Goal: Use online tool/utility: Utilize a website feature to perform a specific function

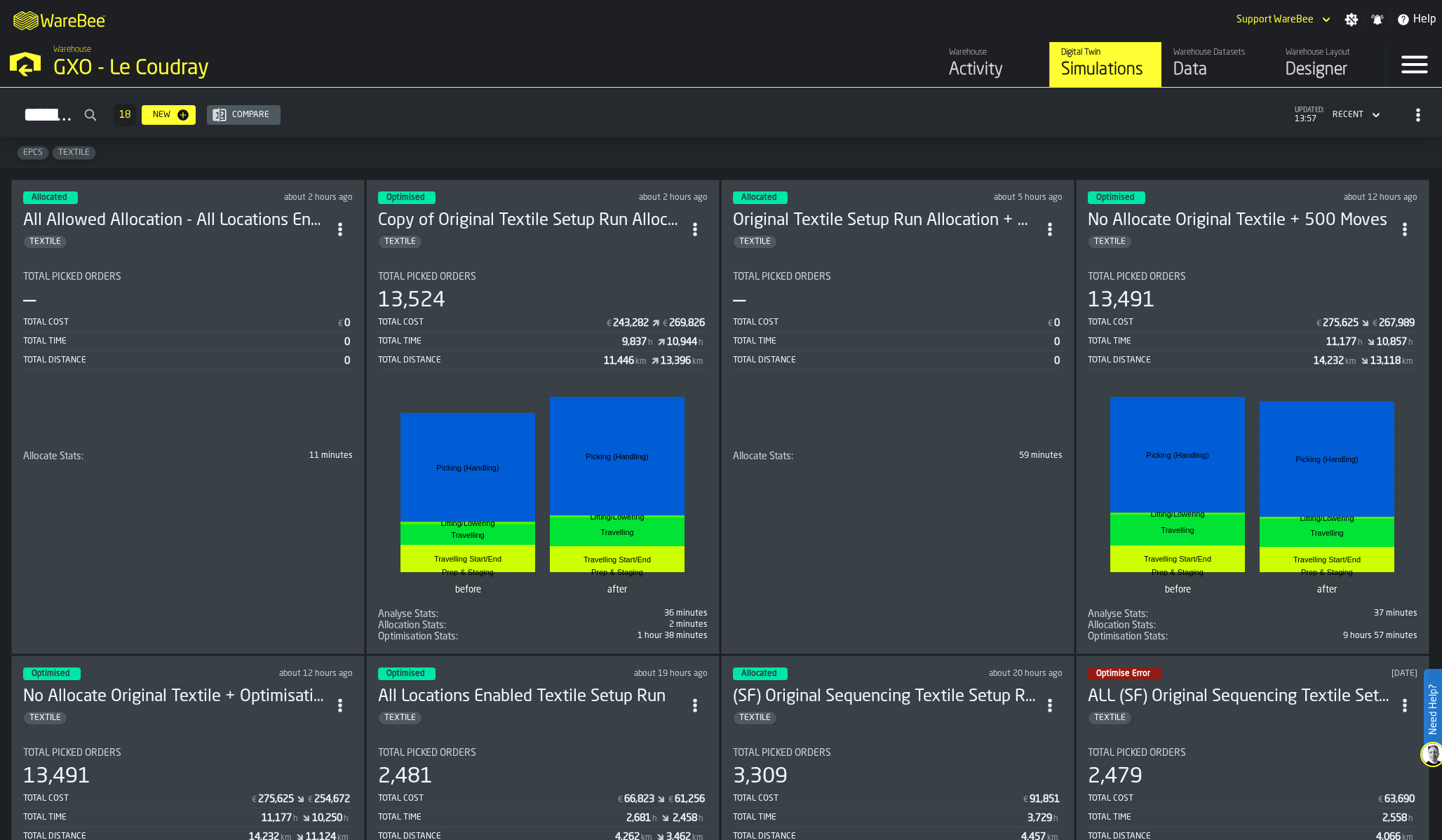
click at [1202, 63] on div "Data" at bounding box center [1218, 70] width 89 height 23
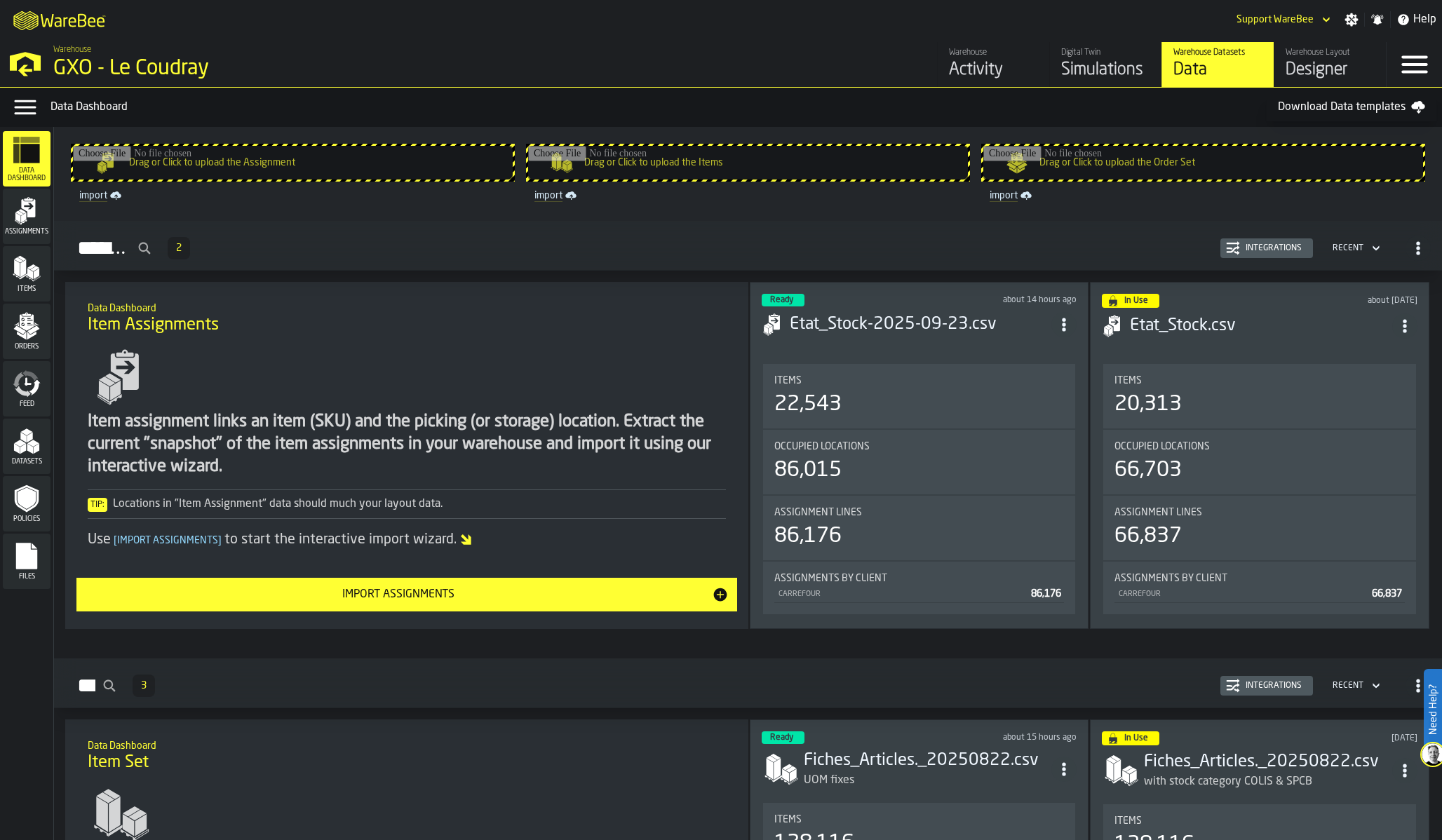
click at [1243, 244] on div "Integrations" at bounding box center [1273, 248] width 67 height 10
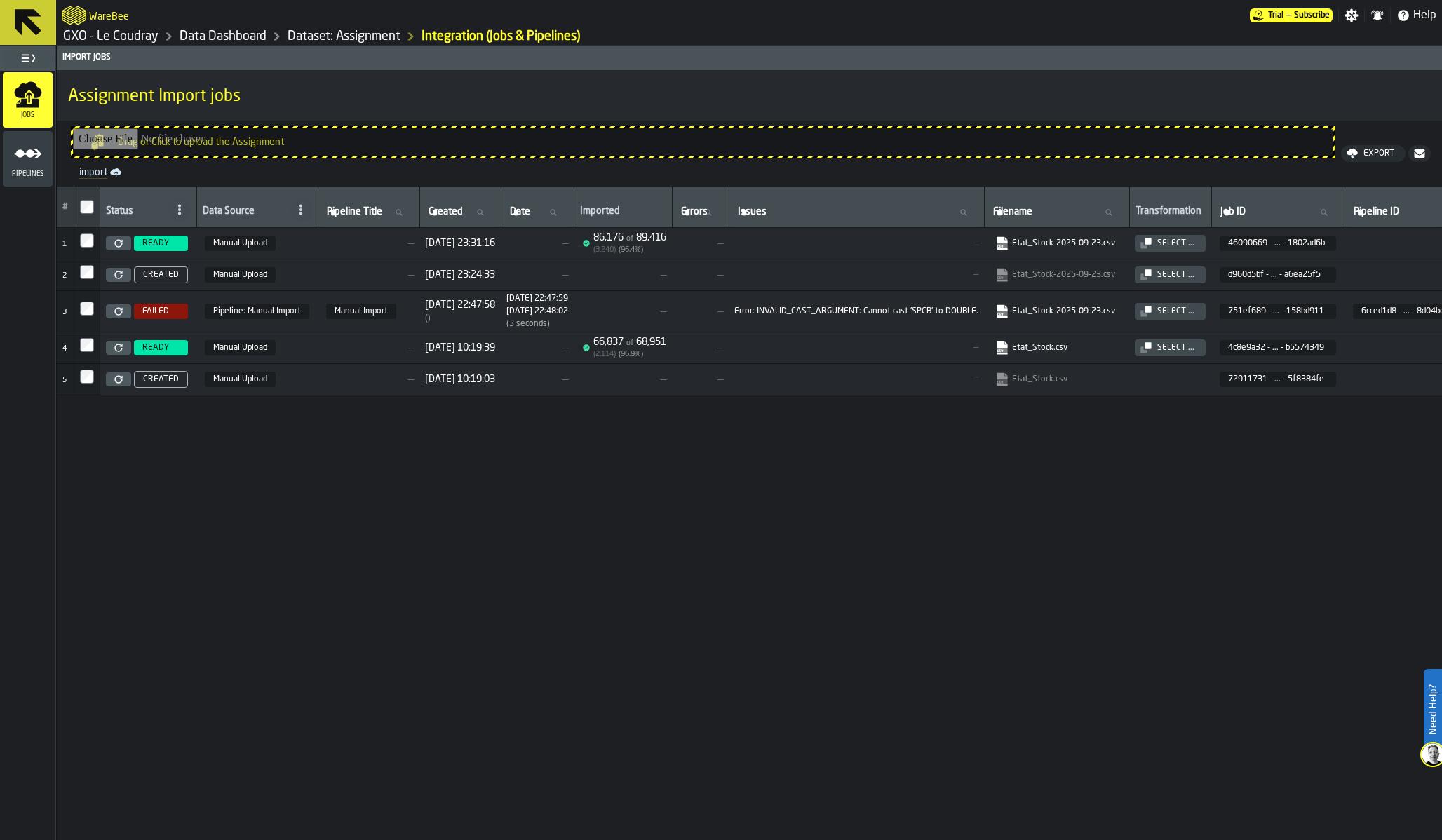
click at [1200, 239] on div "Select ..." at bounding box center [1175, 243] width 48 height 10
click at [971, 342] on td "—" at bounding box center [856, 348] width 256 height 31
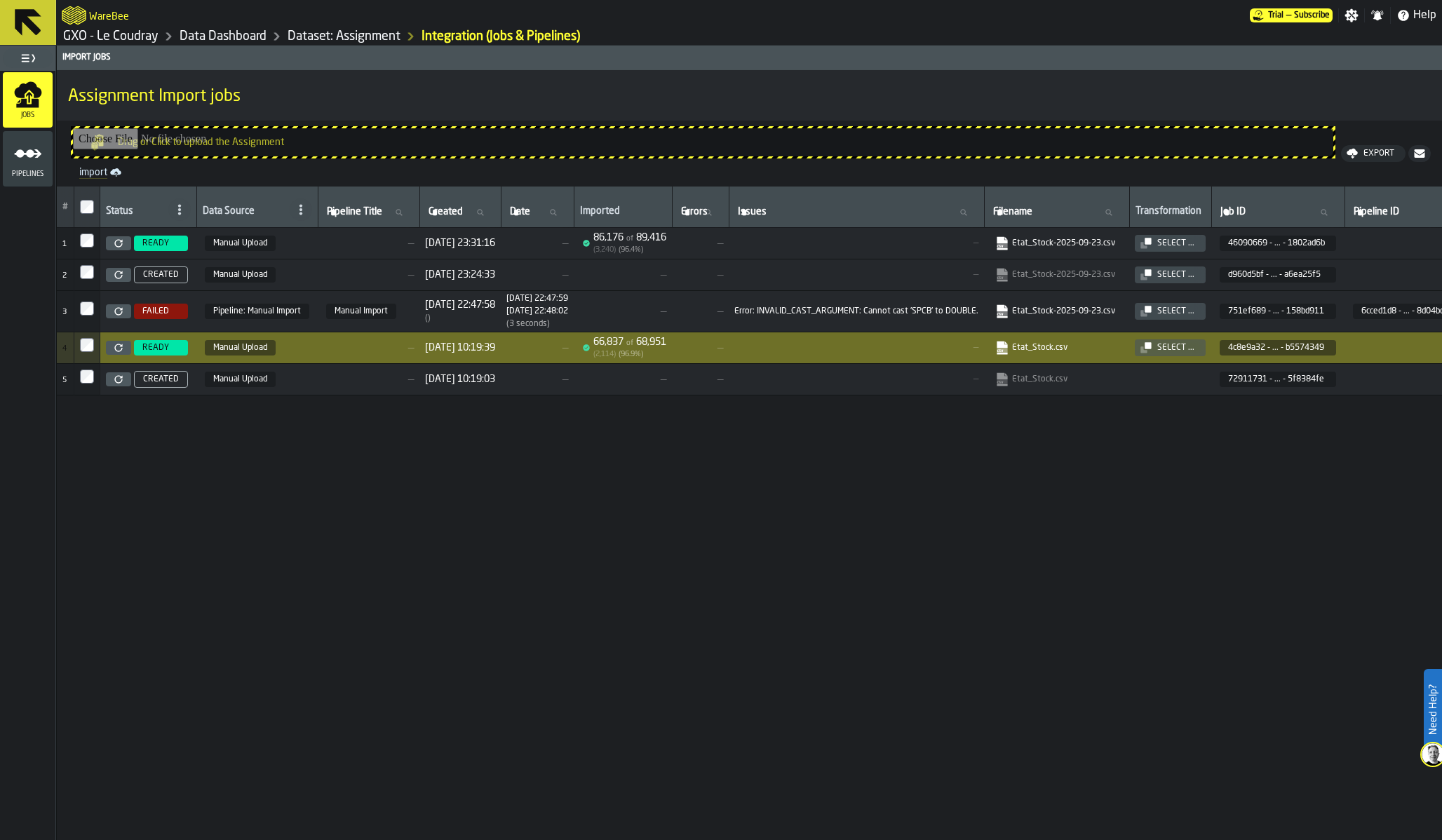
click at [962, 375] on span "—" at bounding box center [856, 379] width 244 height 10
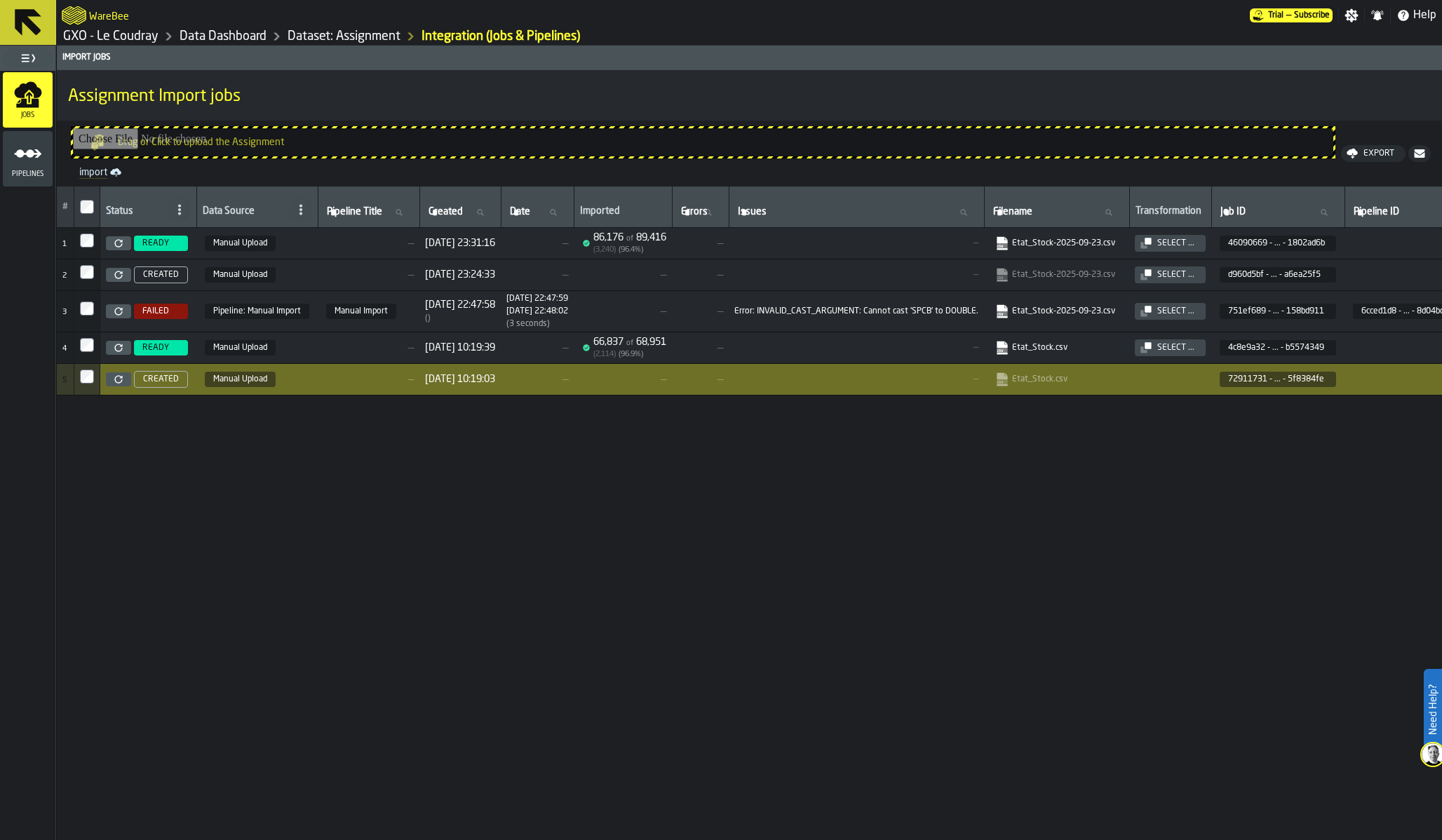
click at [959, 356] on td "—" at bounding box center [856, 348] width 256 height 31
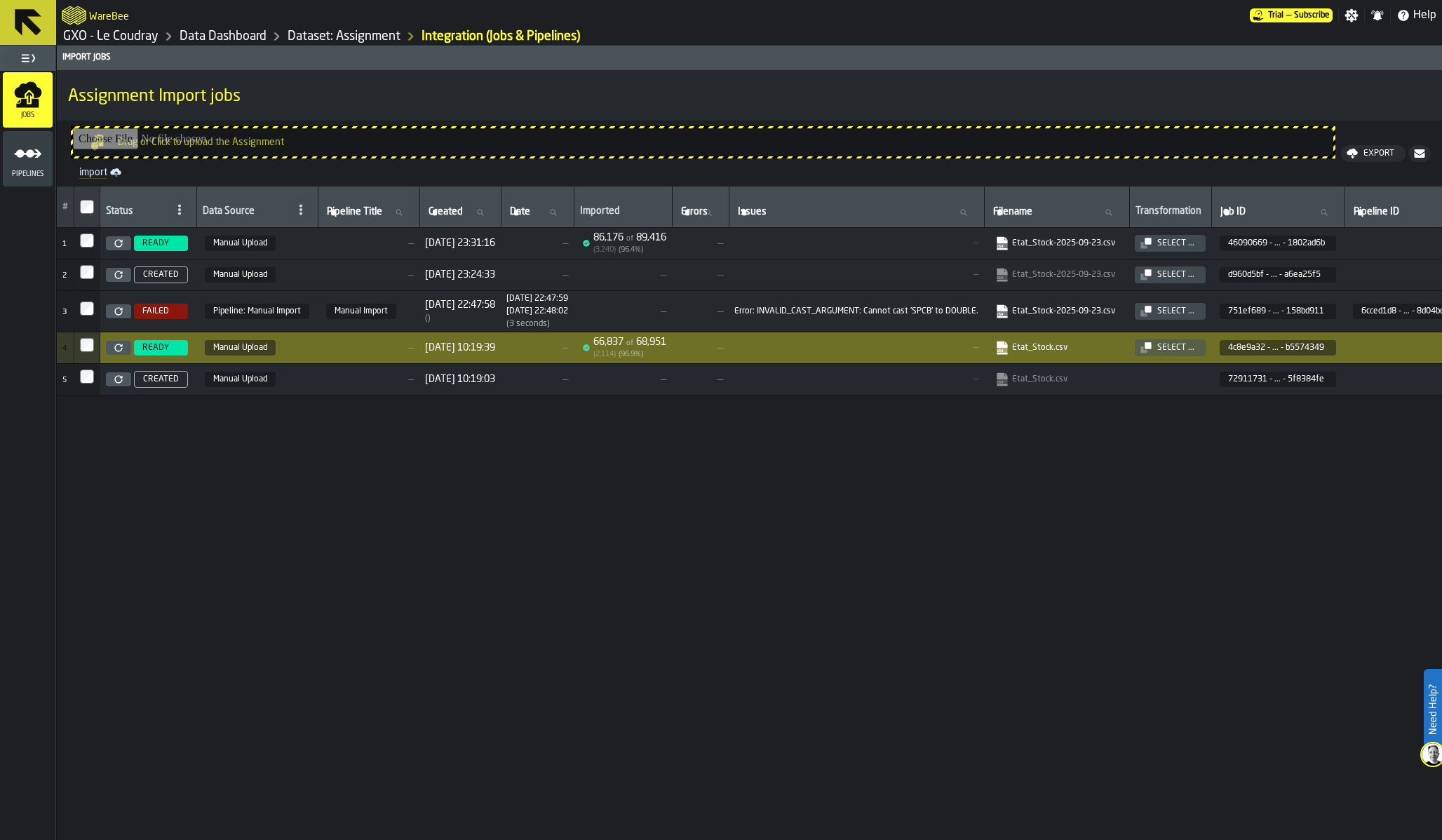
click at [993, 447] on div "# Status Data Source Pipeline Title Pipeline Title Created Created Date Date Im…" at bounding box center [749, 571] width 1385 height 770
click at [141, 38] on link "GXO - Le Coudray" at bounding box center [110, 36] width 95 height 15
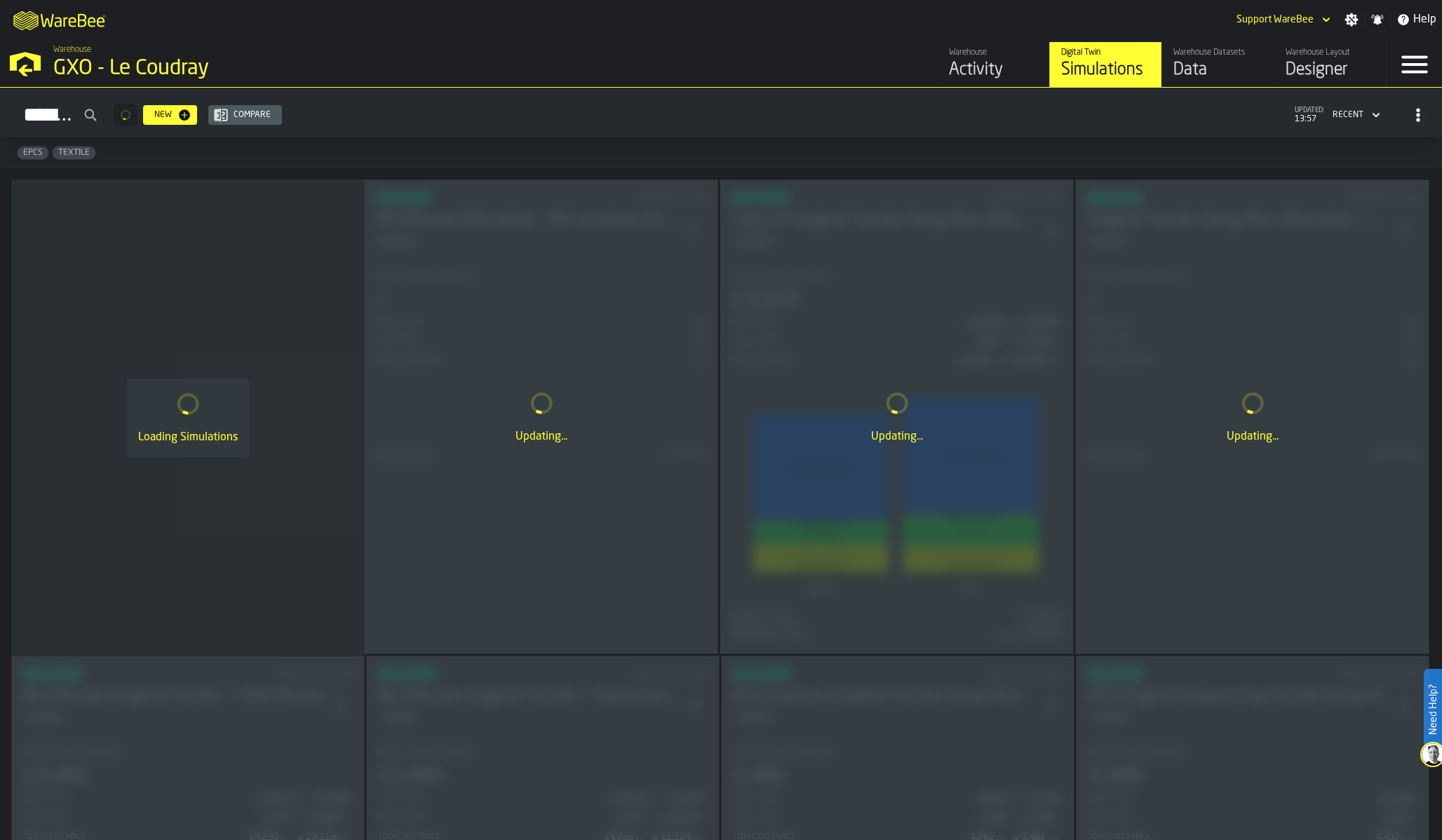
click at [1182, 60] on div "Data" at bounding box center [1218, 70] width 89 height 23
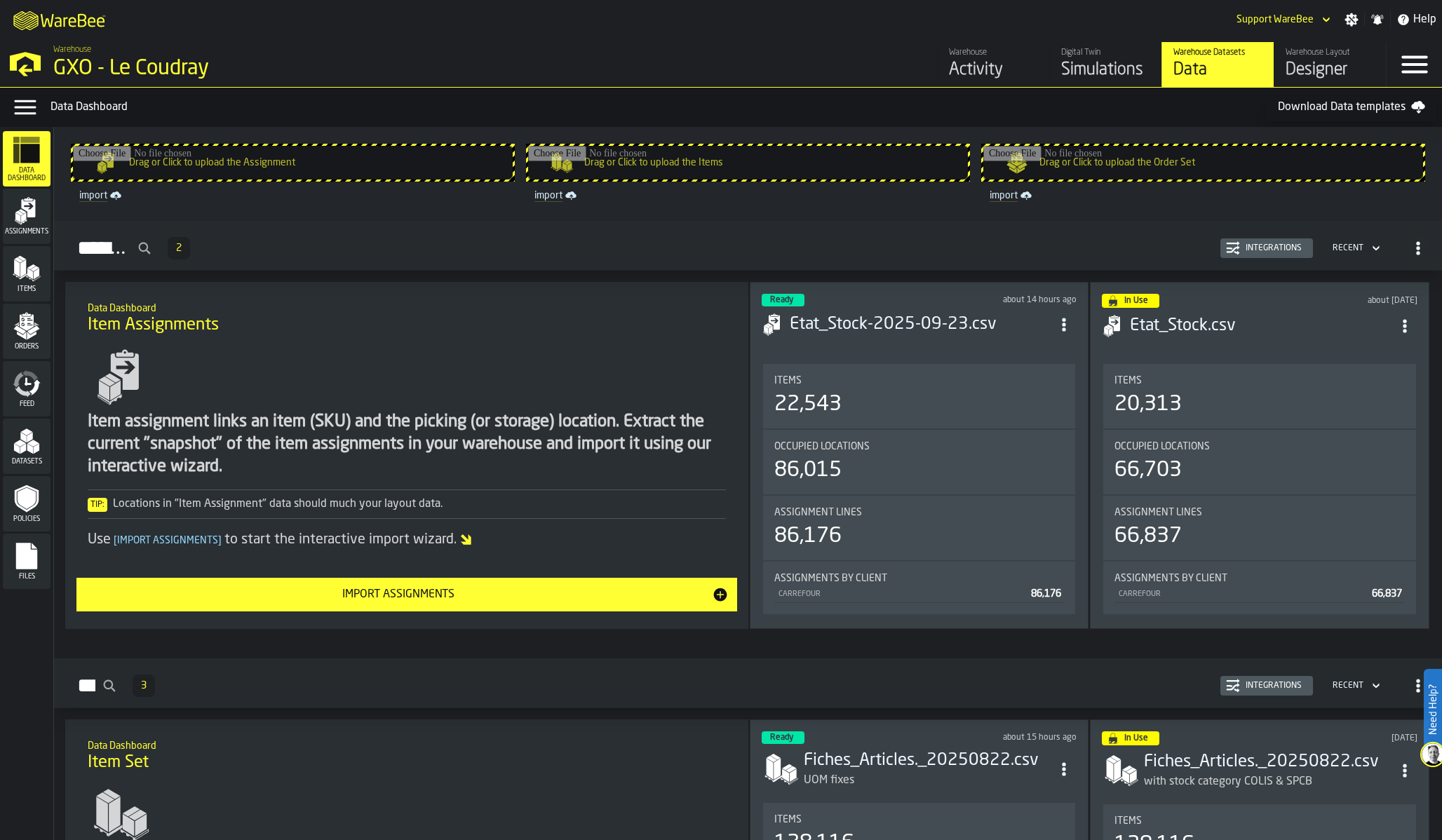
click at [21, 269] on polygon "menu Items" at bounding box center [23, 268] width 6 height 17
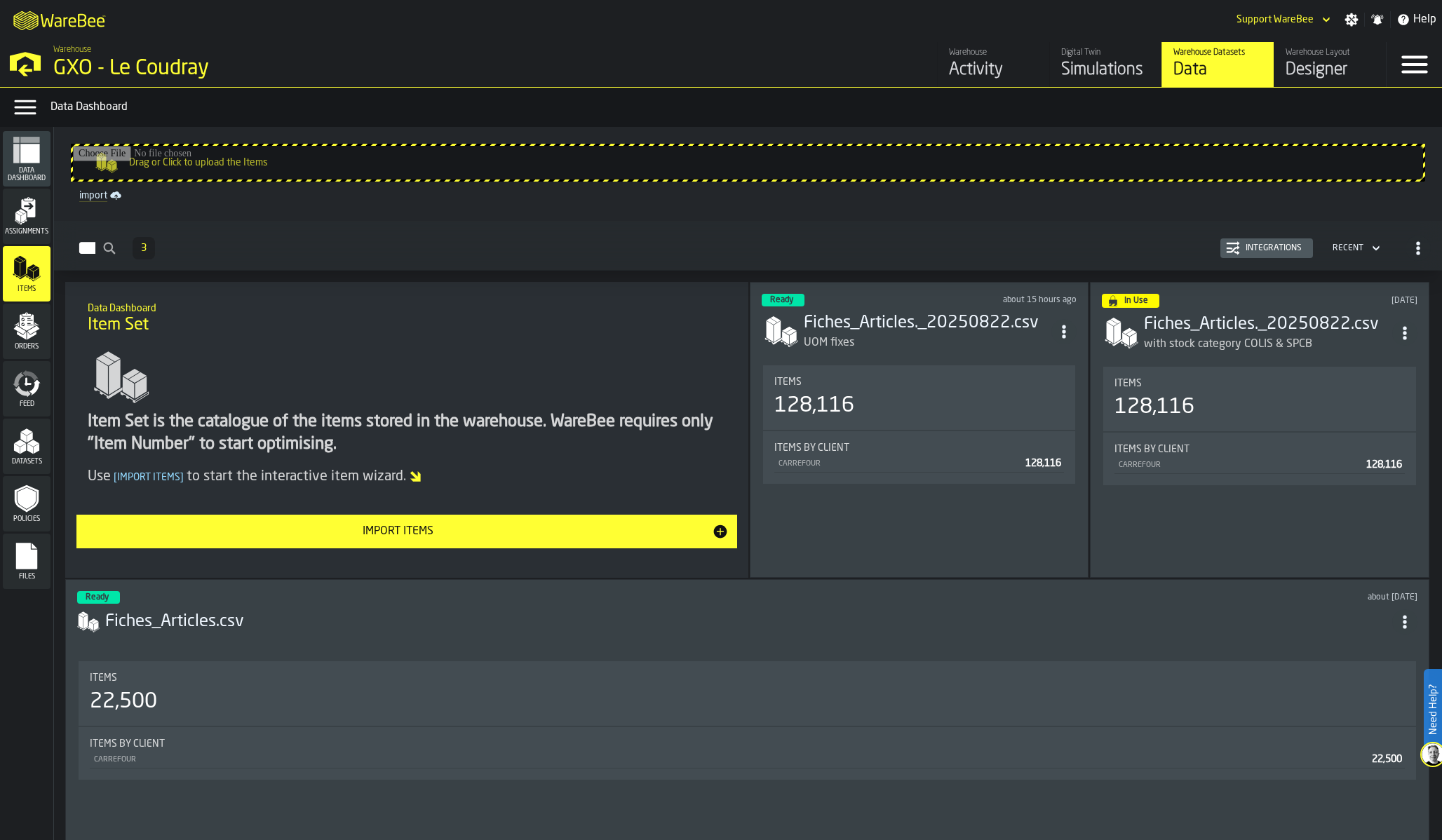
click at [1251, 252] on div "Integrations" at bounding box center [1273, 248] width 67 height 10
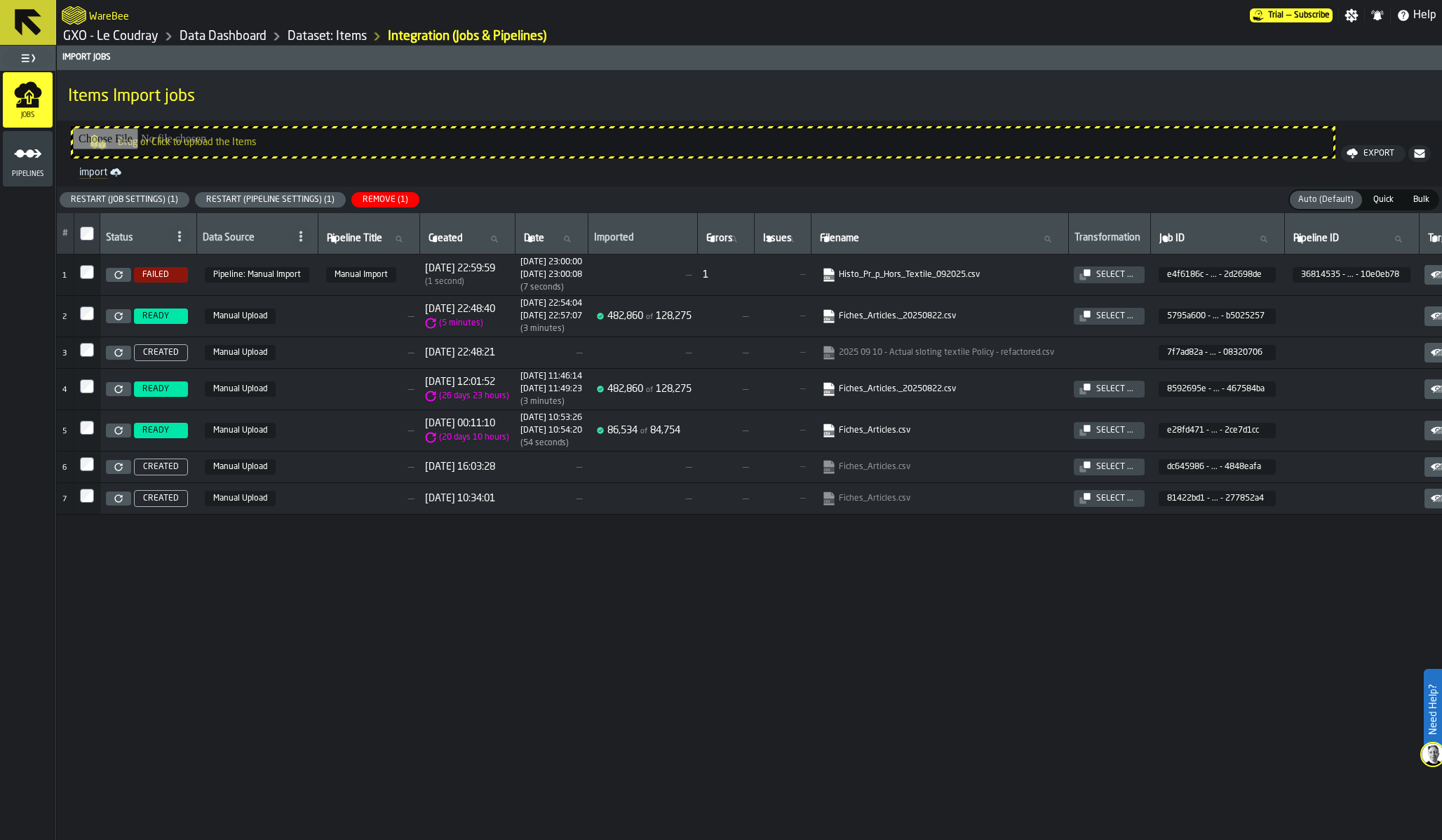
click at [381, 197] on div "Remove (1)" at bounding box center [385, 200] width 57 height 10
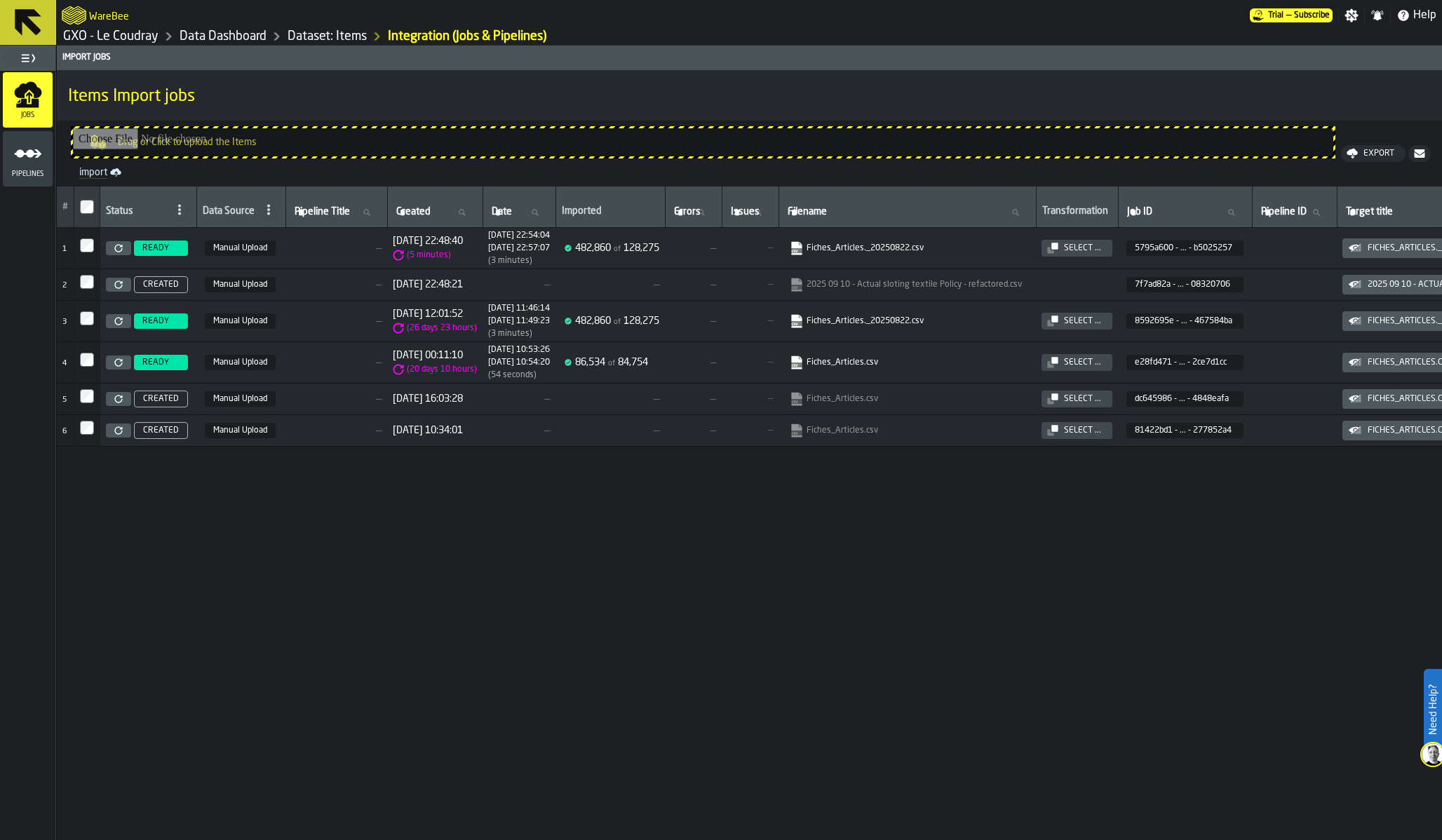
click at [1106, 244] on div "Select ..." at bounding box center [1082, 248] width 48 height 10
click at [1106, 245] on div "Select ..." at bounding box center [1082, 248] width 48 height 10
click at [226, 36] on link "Data Dashboard" at bounding box center [222, 36] width 87 height 15
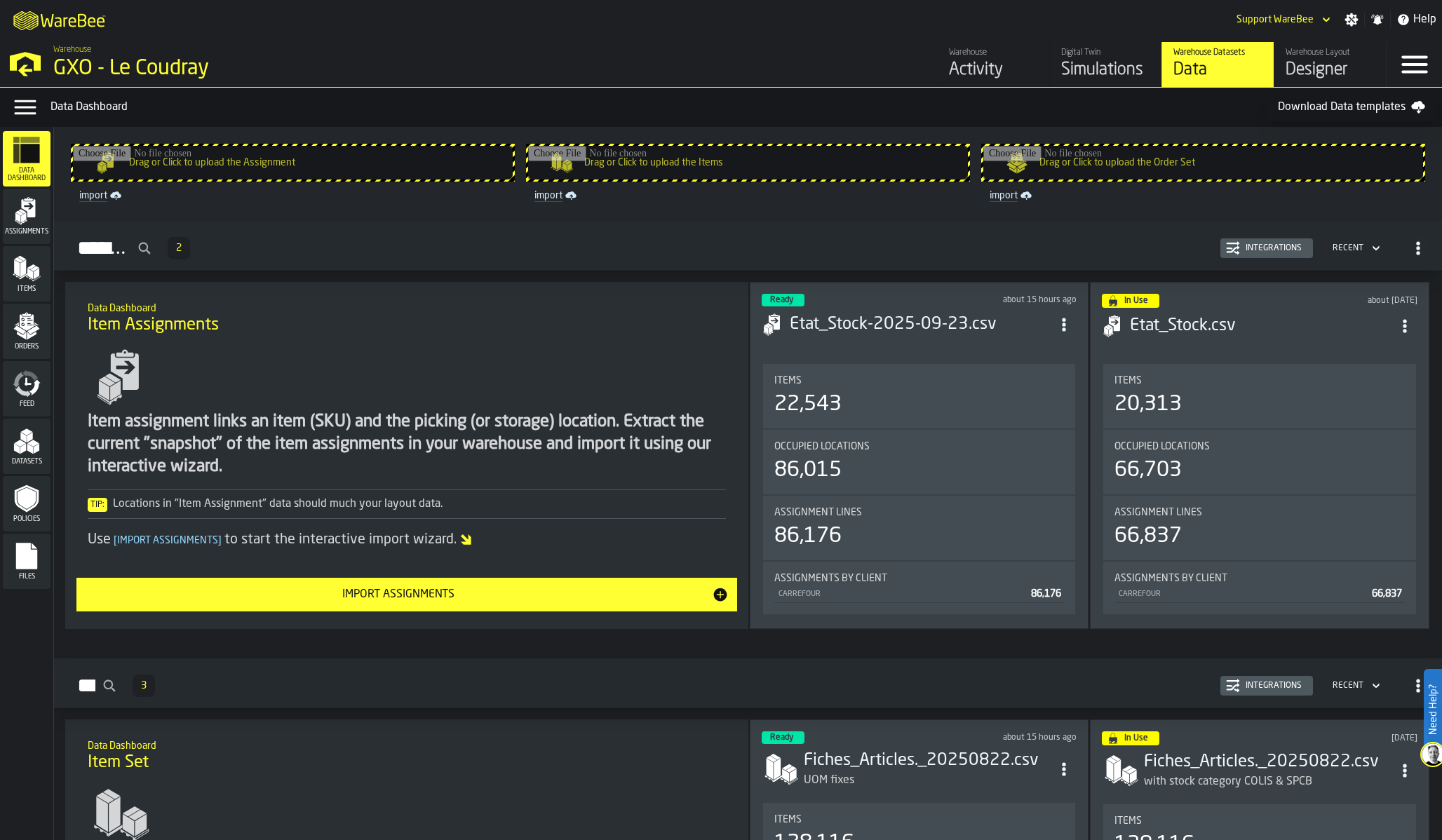
click at [27, 435] on polygon "menu Datasets" at bounding box center [29, 437] width 6 height 10
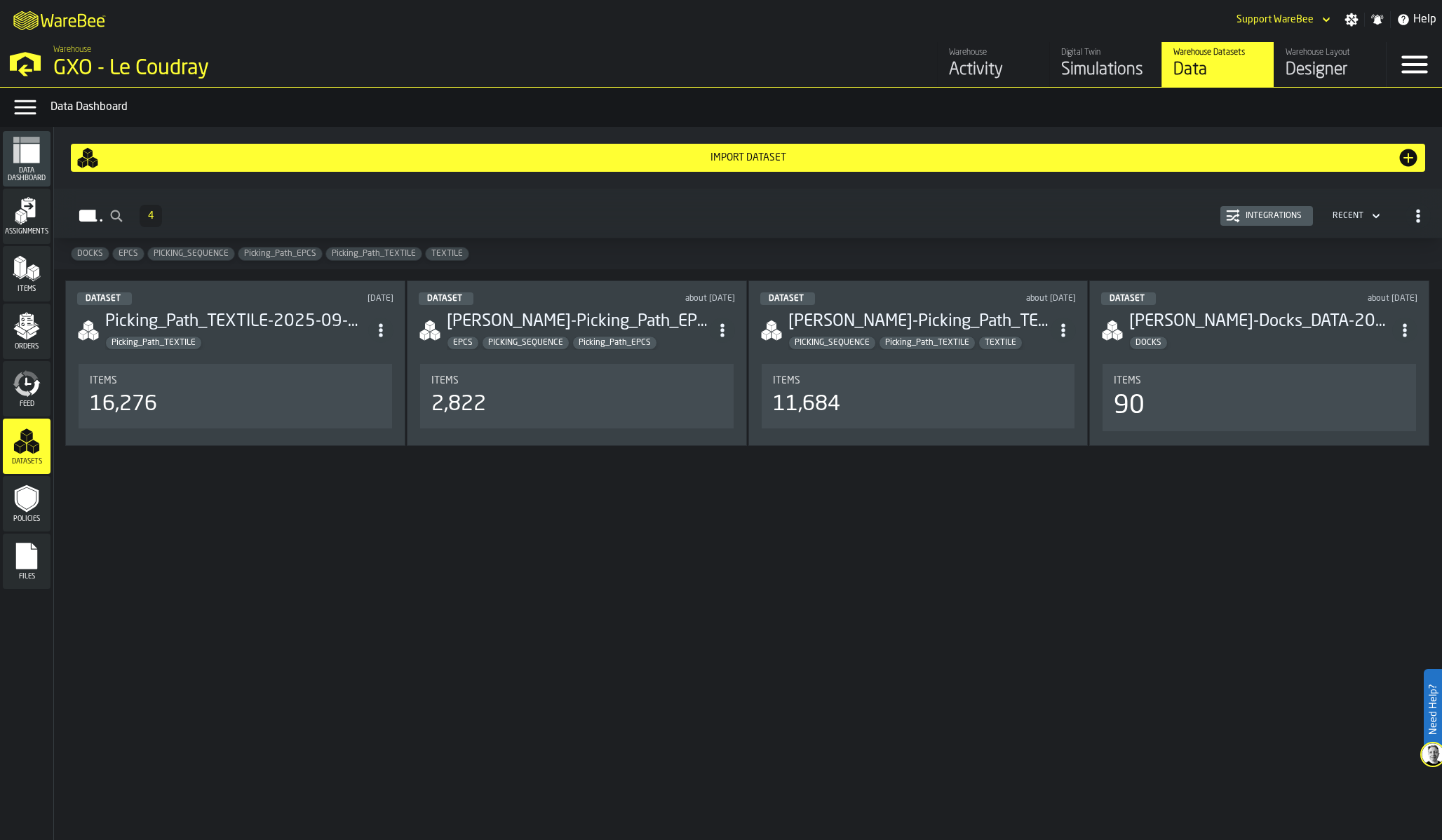
click at [1233, 223] on button "Integrations" at bounding box center [1266, 216] width 92 height 20
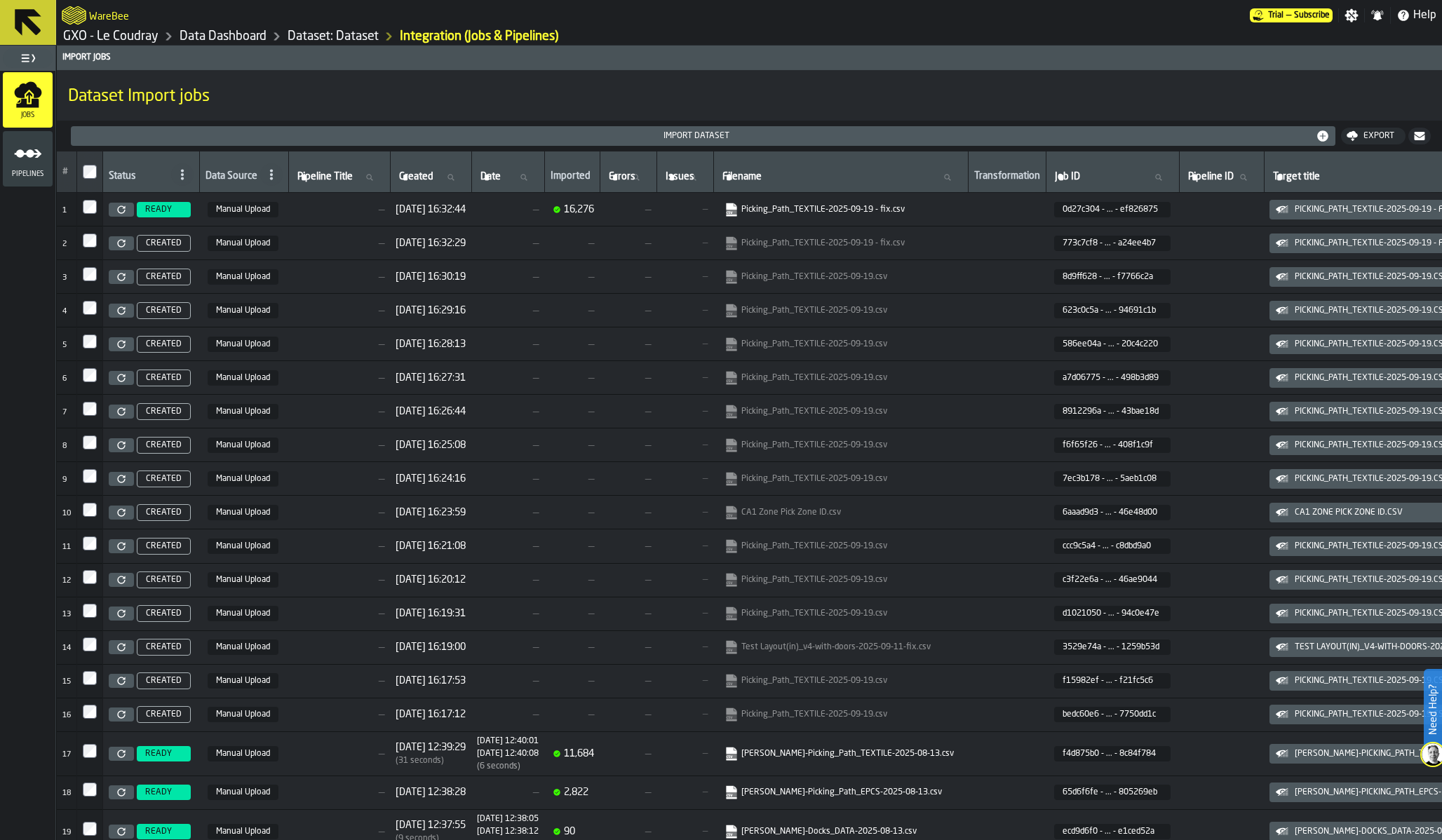
click at [336, 31] on link "Dataset: Dataset" at bounding box center [333, 36] width 91 height 15
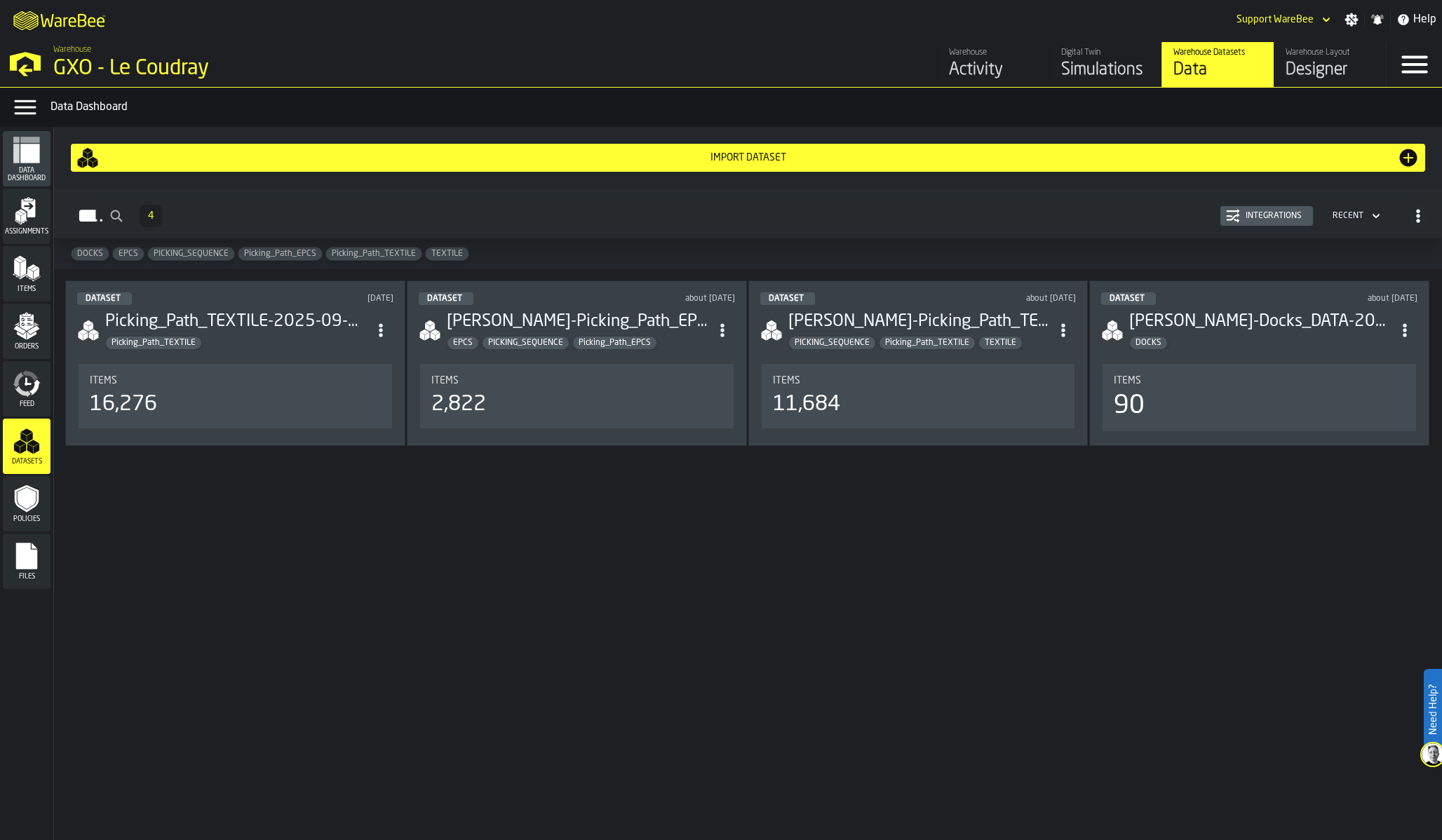
click at [38, 333] on icon "menu Orders" at bounding box center [27, 326] width 29 height 29
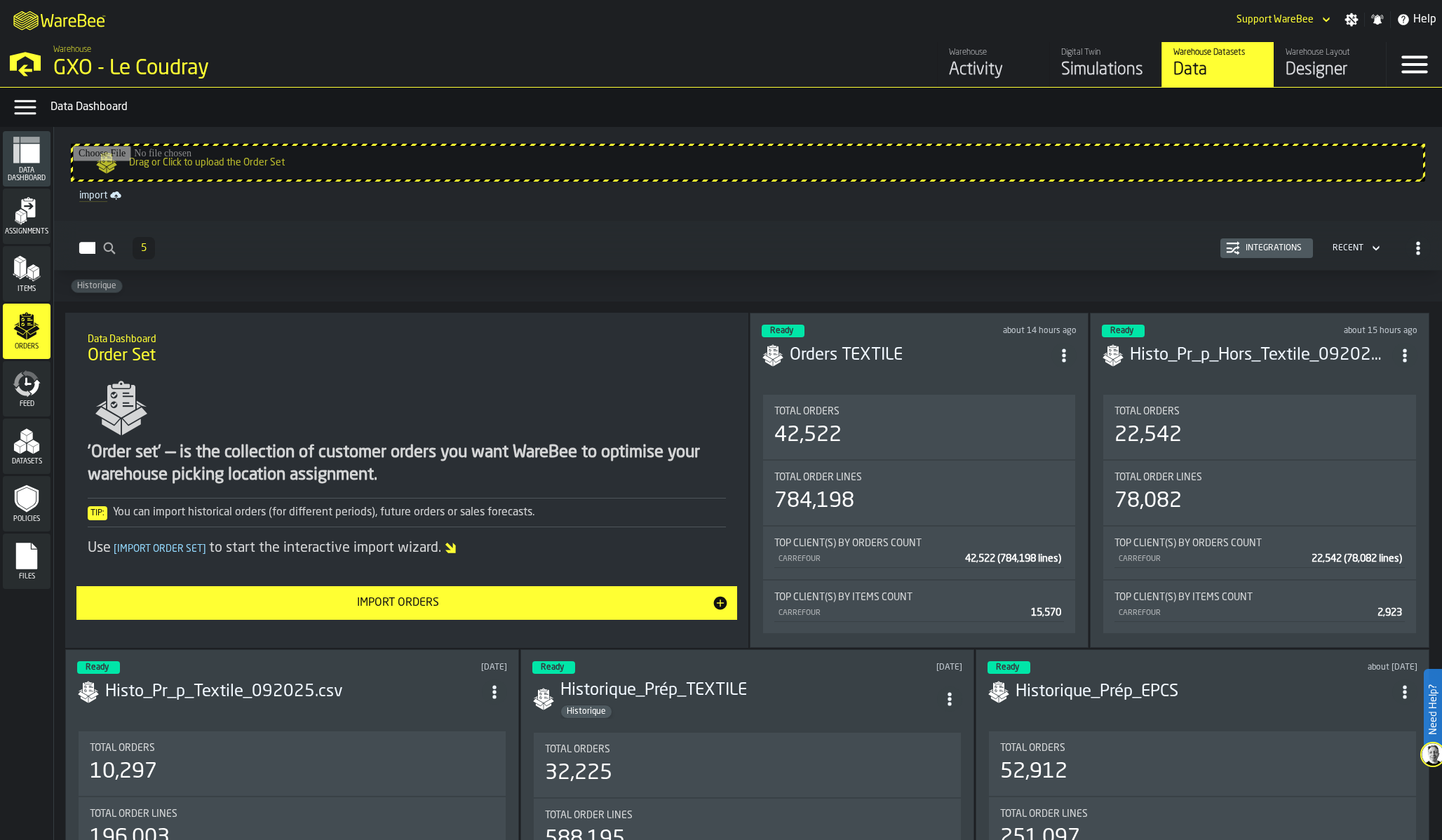
click at [1271, 239] on button "Integrations" at bounding box center [1266, 248] width 92 height 20
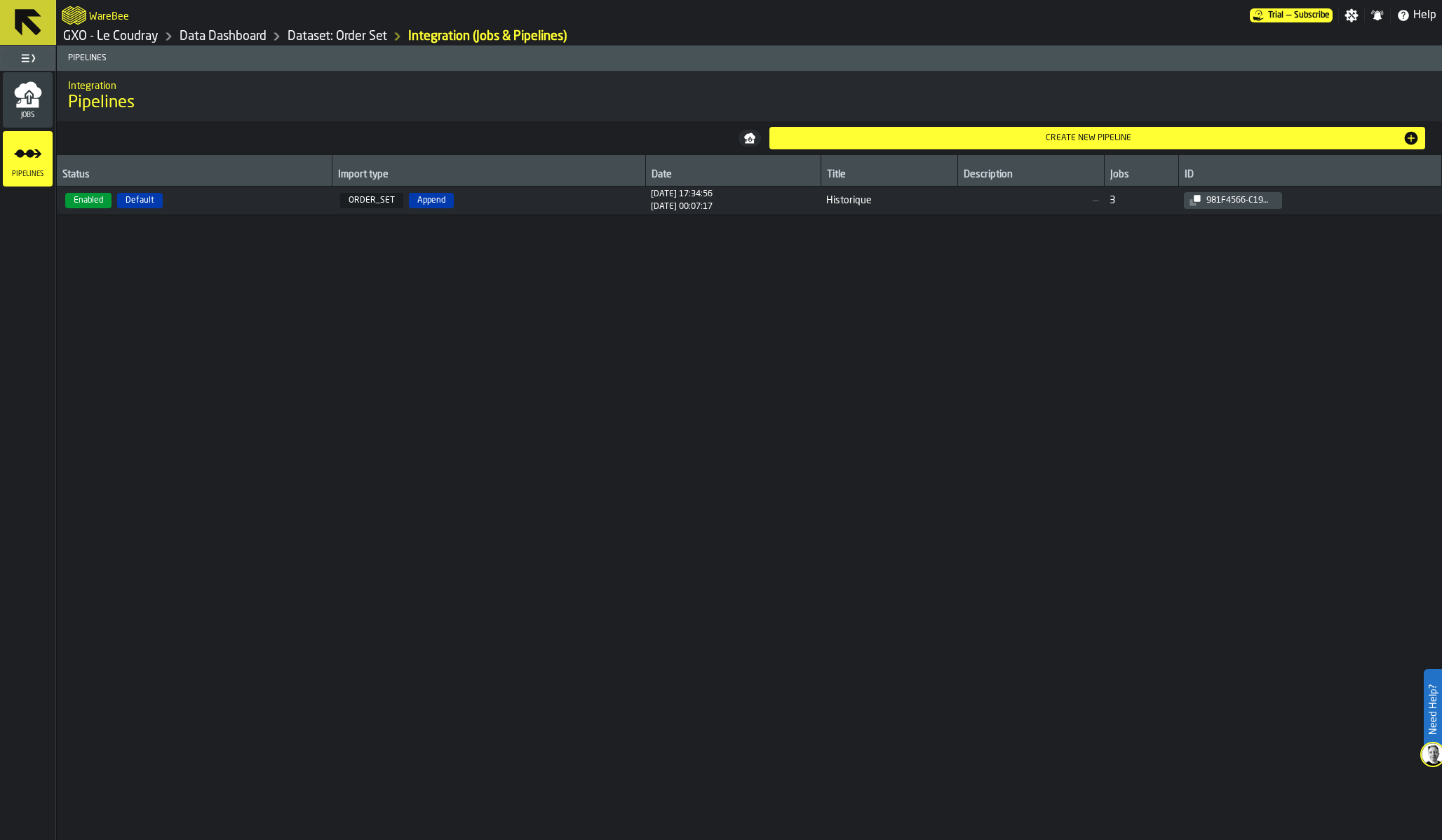
click at [20, 103] on icon "menu Jobs" at bounding box center [28, 104] width 23 height 10
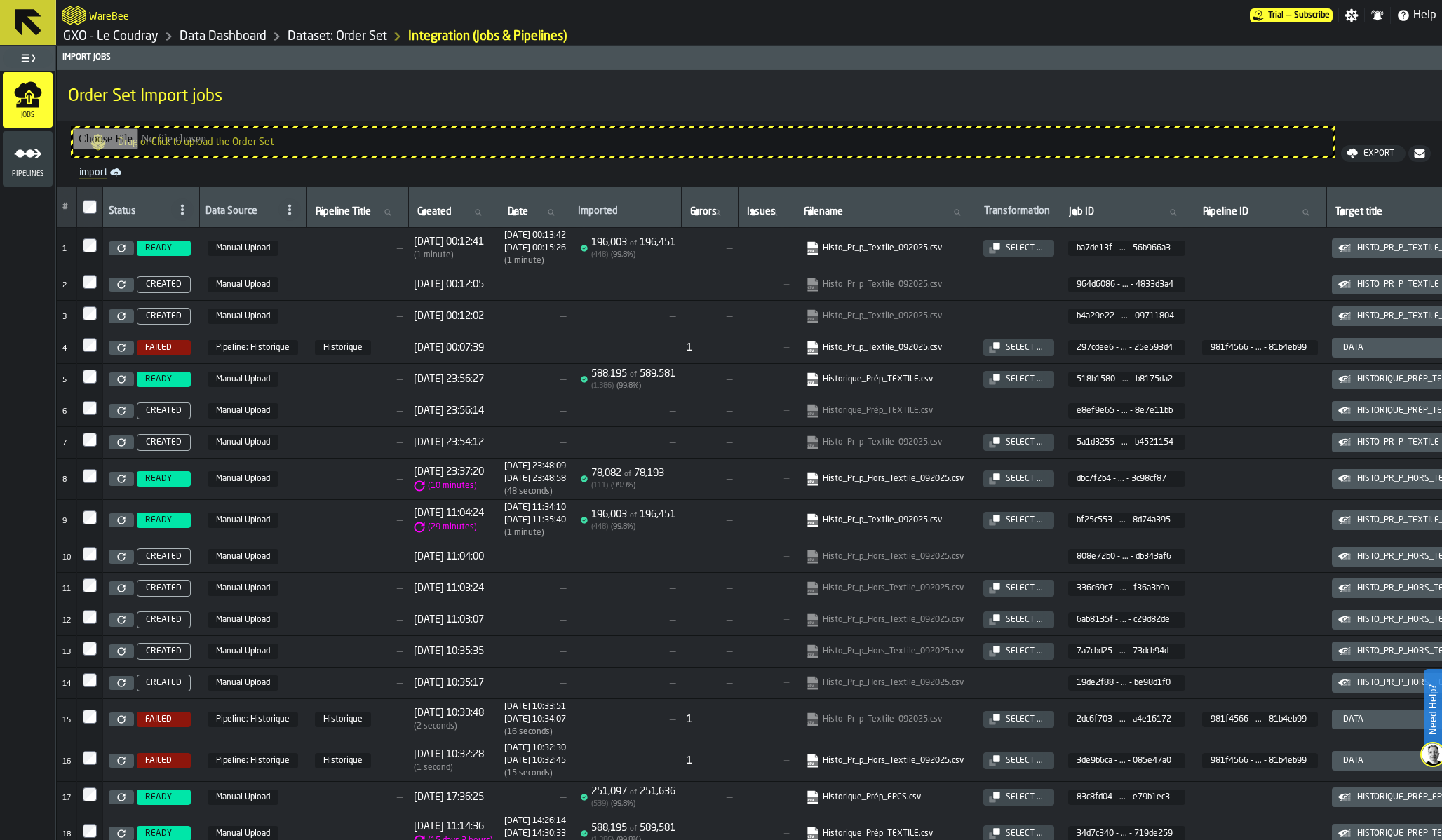
click at [999, 247] on icon "button-Select ..." at bounding box center [996, 245] width 7 height 7
click at [122, 247] on icon at bounding box center [121, 248] width 9 height 9
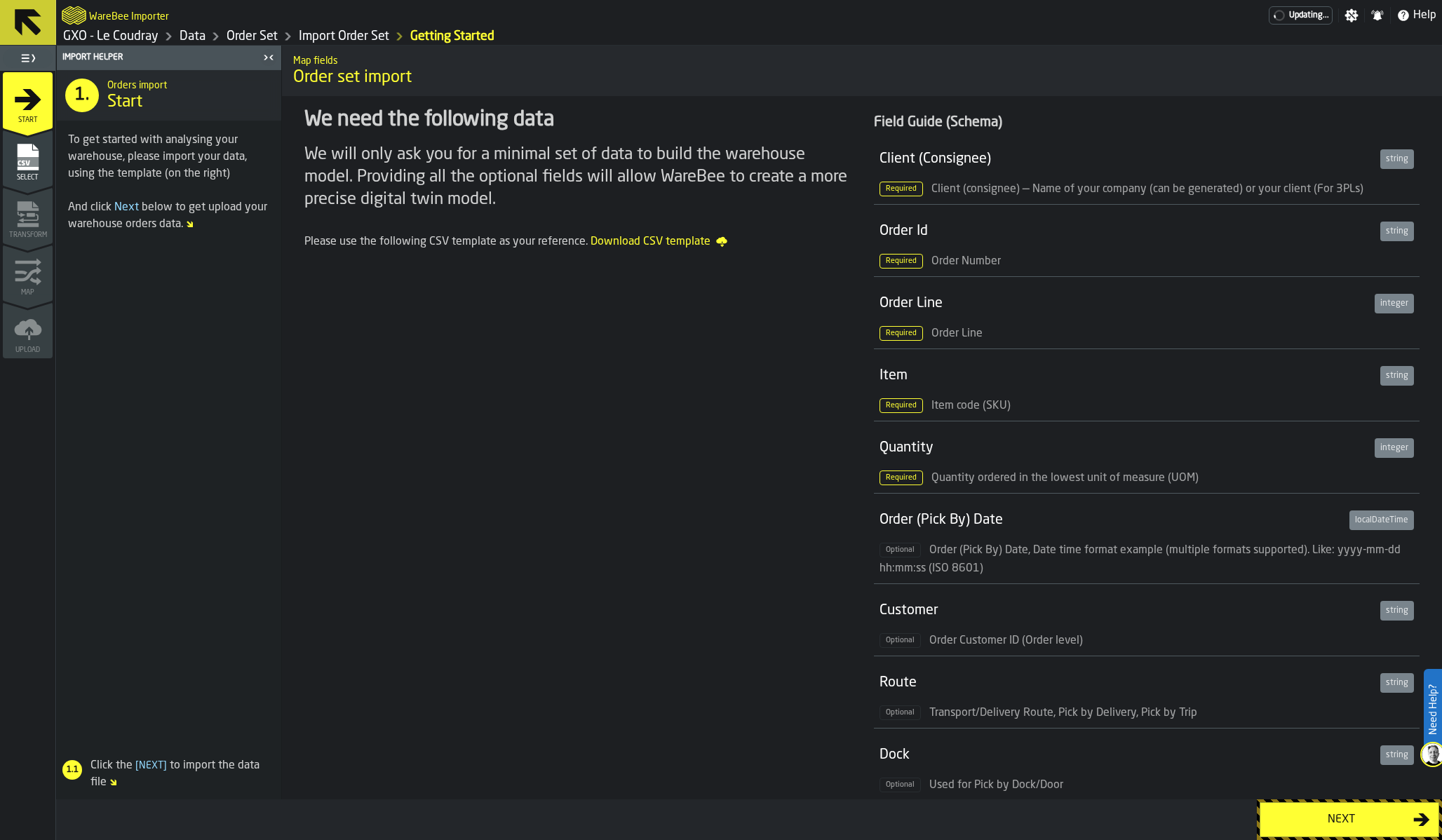
click at [39, 156] on icon "menu Select" at bounding box center [29, 157] width 29 height 29
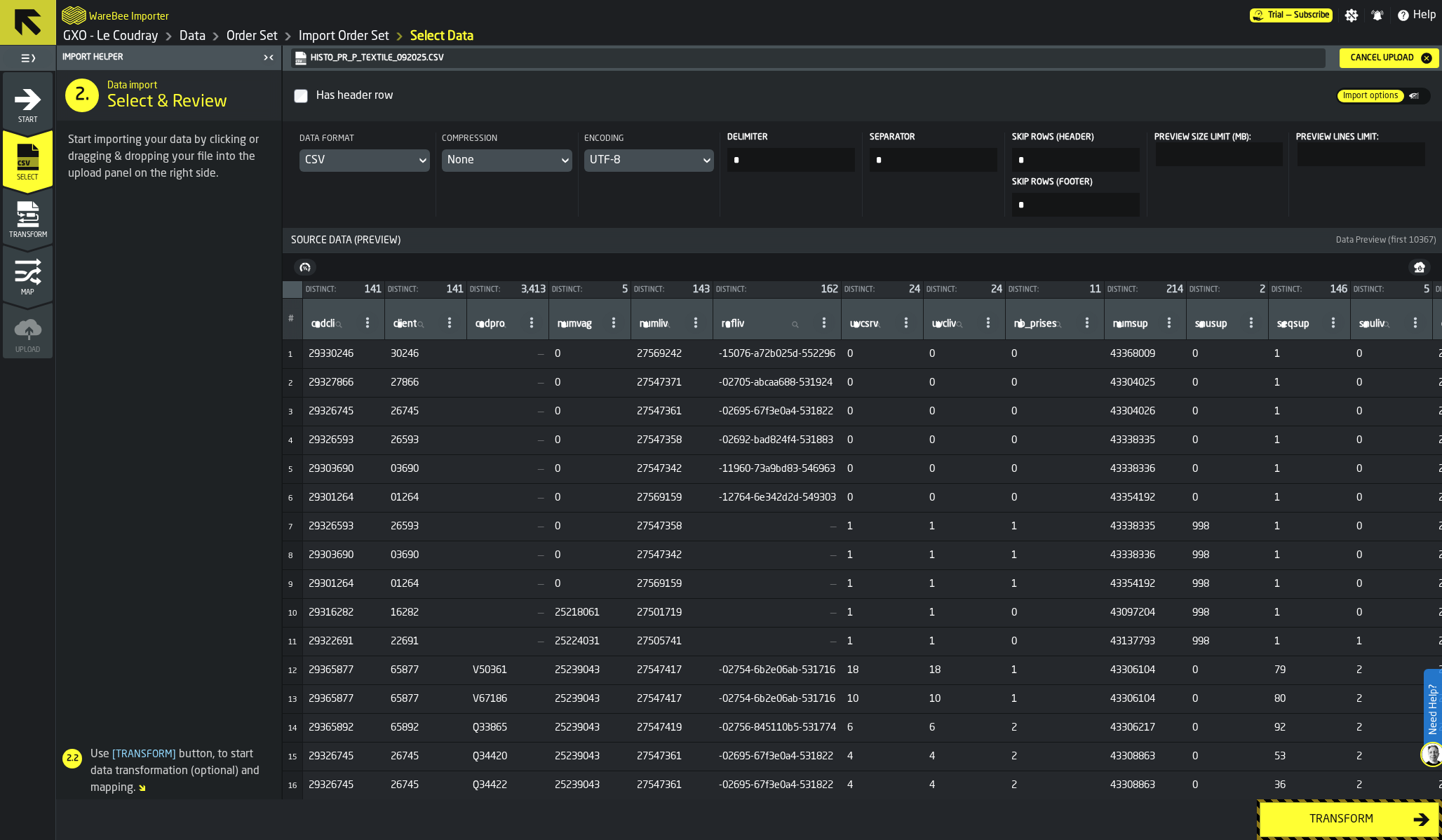
click at [36, 232] on span "Transform" at bounding box center [28, 235] width 49 height 8
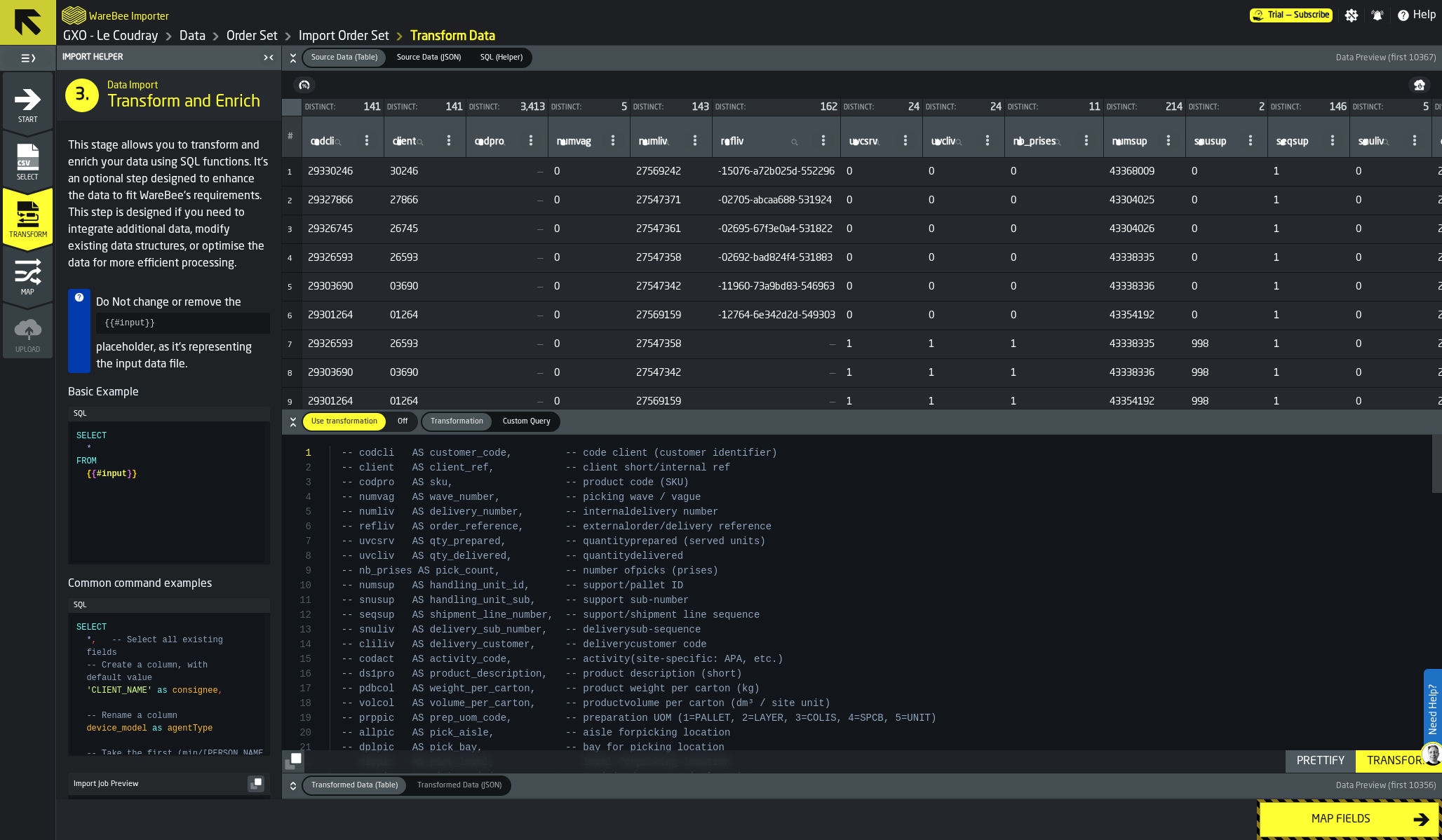
click at [25, 263] on icon "menu Map" at bounding box center [29, 272] width 29 height 29
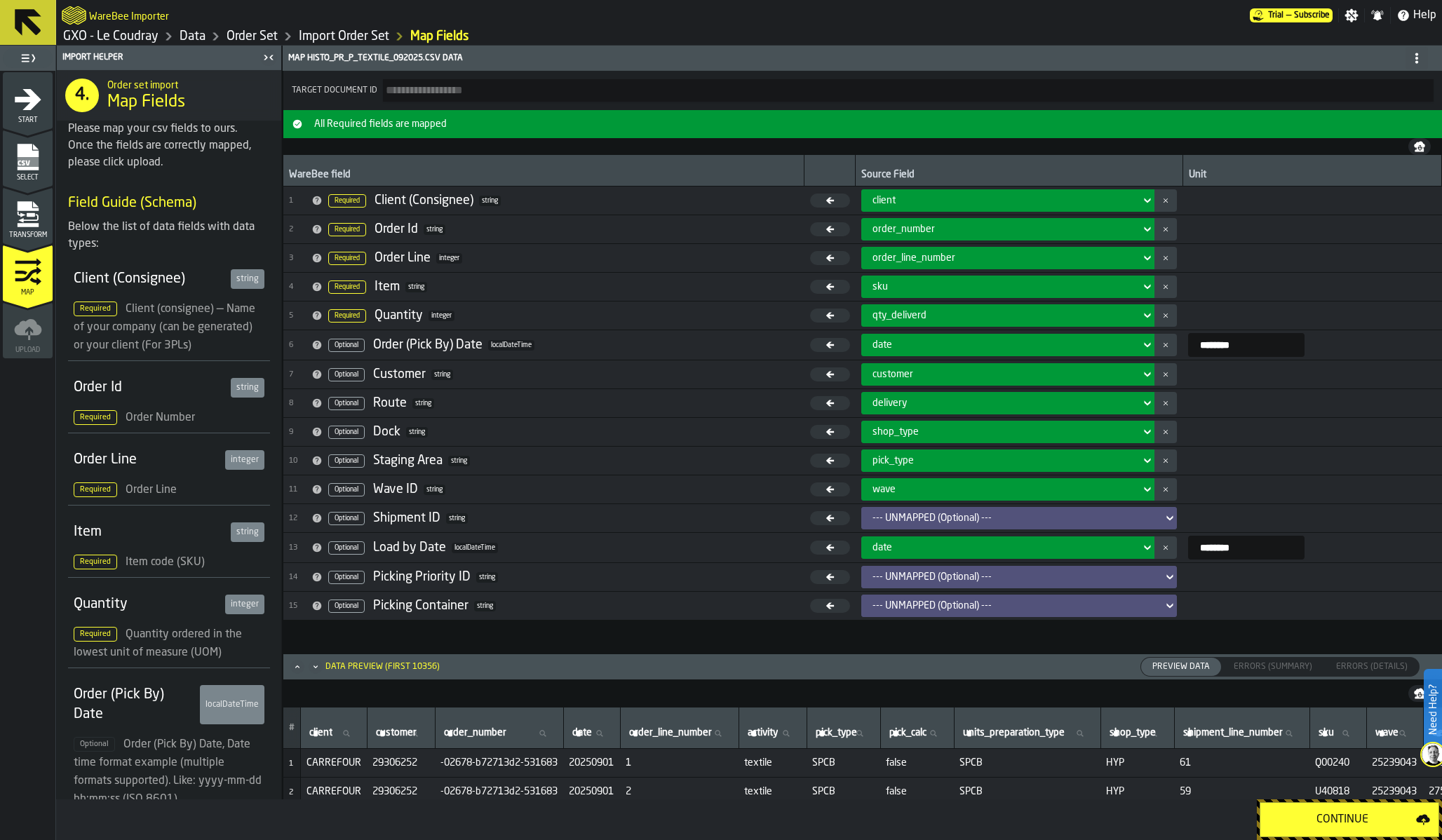
click at [1215, 348] on input "********" at bounding box center [1246, 344] width 116 height 24
click at [470, 307] on span "5 Required Quantity integer" at bounding box center [544, 315] width 510 height 21
click at [122, 36] on link "GXO - Le Coudray" at bounding box center [110, 36] width 95 height 15
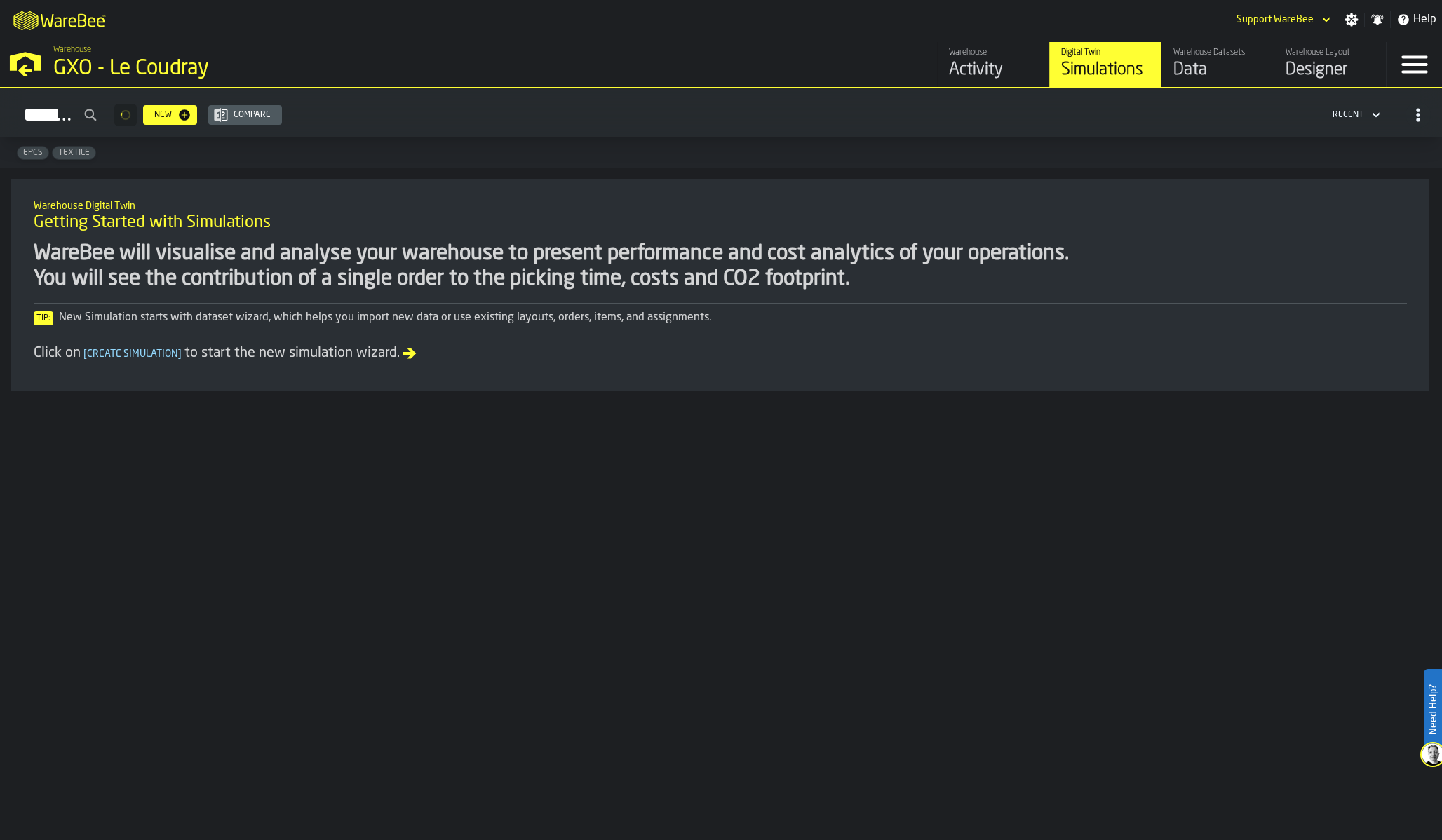
click at [1284, 66] on link "Warehouse Layout Designer" at bounding box center [1330, 64] width 112 height 45
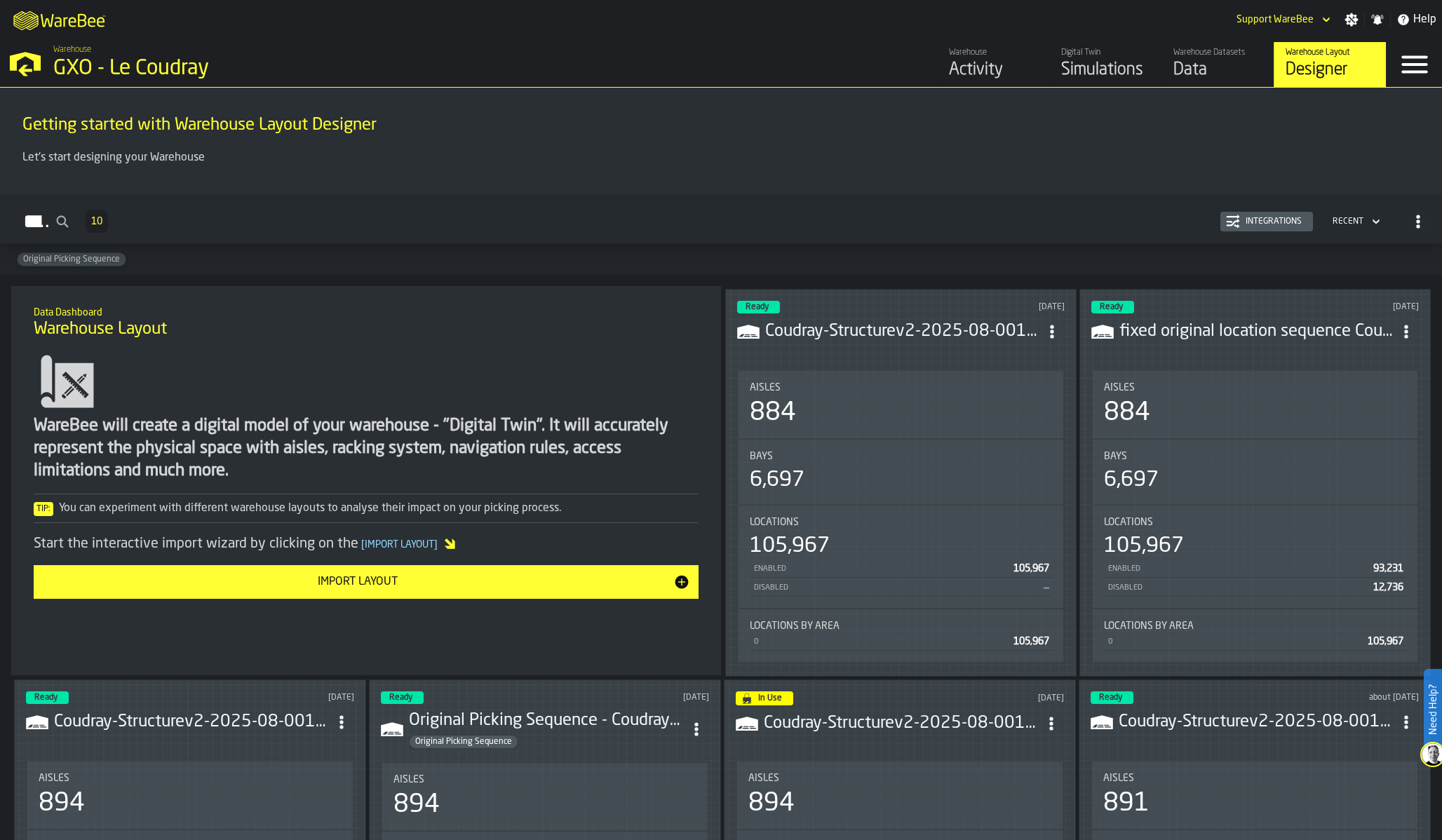
click at [1286, 224] on div "Integrations" at bounding box center [1273, 221] width 67 height 10
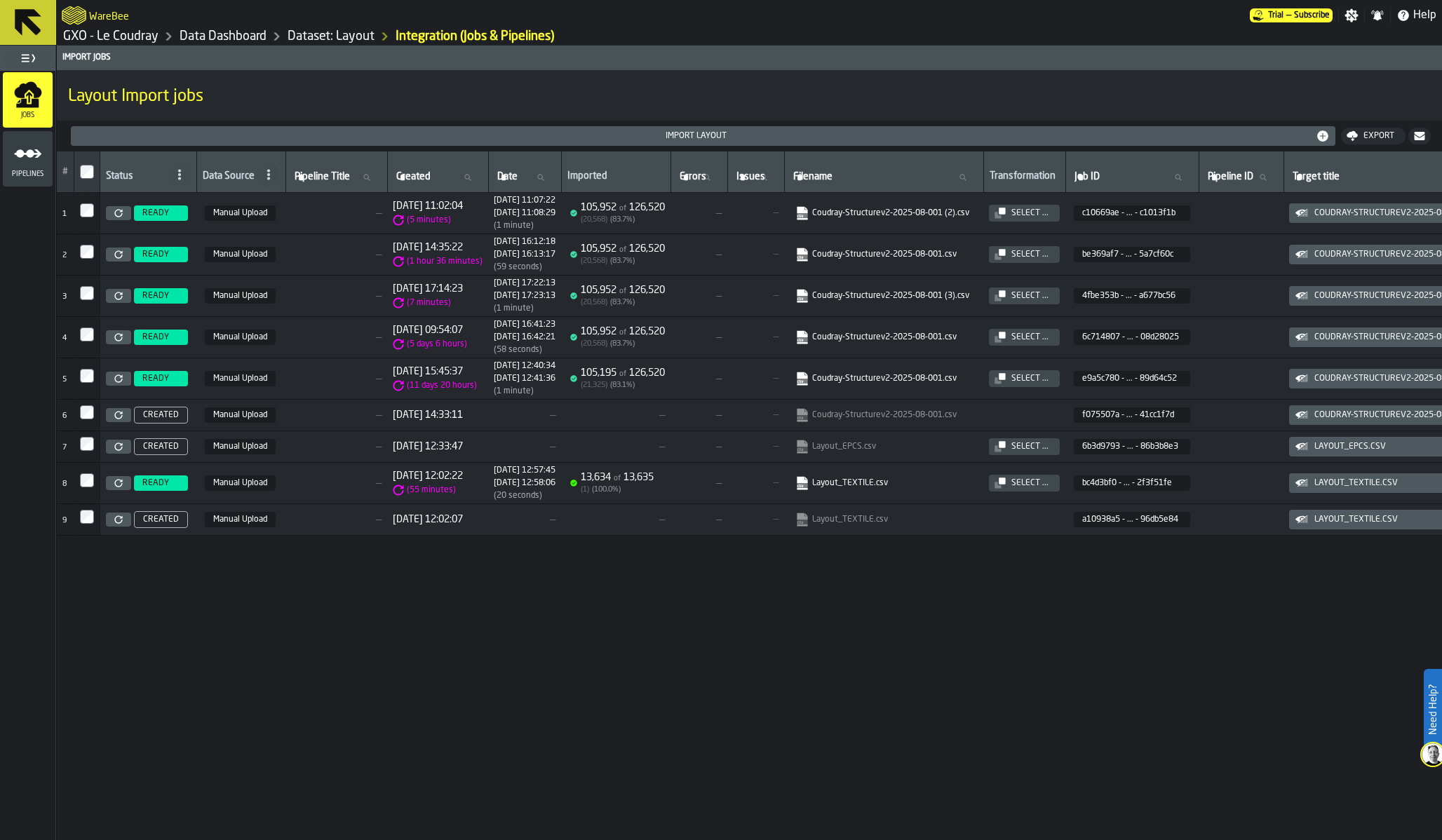
click at [1054, 211] on div "Select ..." at bounding box center [1029, 213] width 48 height 10
click at [210, 37] on link "Data Dashboard" at bounding box center [222, 36] width 87 height 15
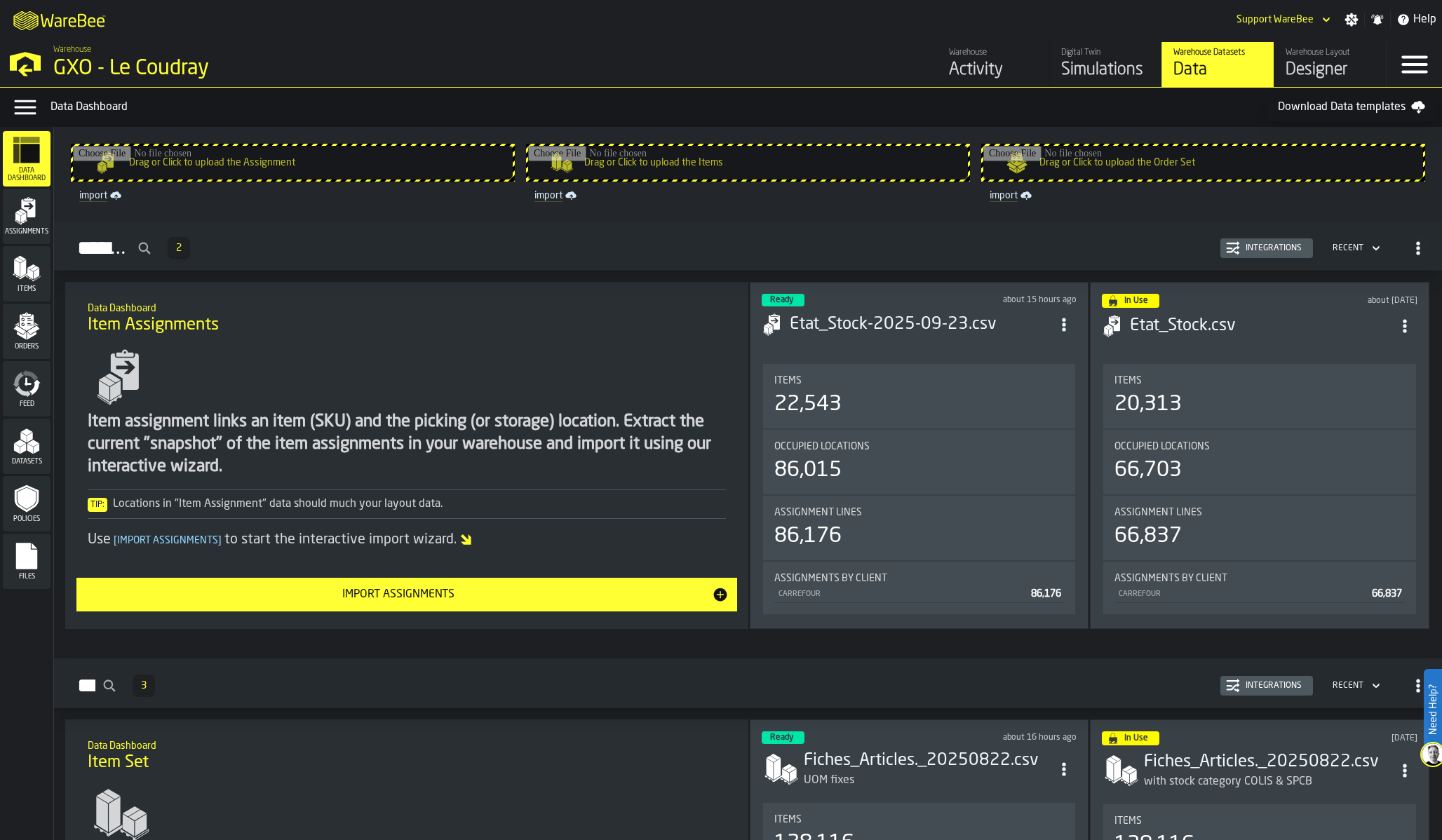
click at [29, 443] on polygon "menu Datasets" at bounding box center [33, 443] width 12 height 7
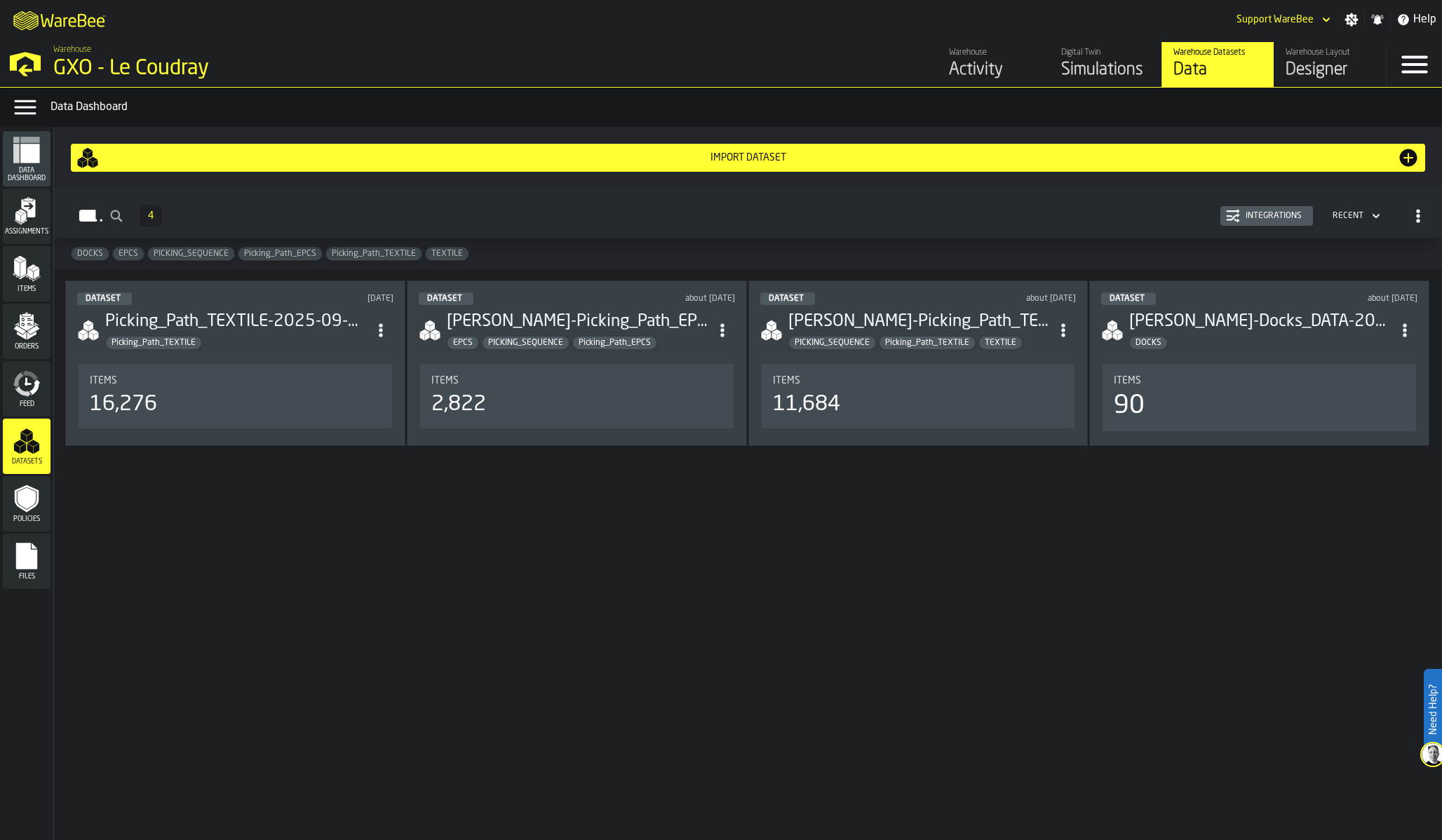
click at [1180, 328] on h3 "[PERSON_NAME]-Docks_DATA-2025-08-13.csv" at bounding box center [1260, 322] width 263 height 23
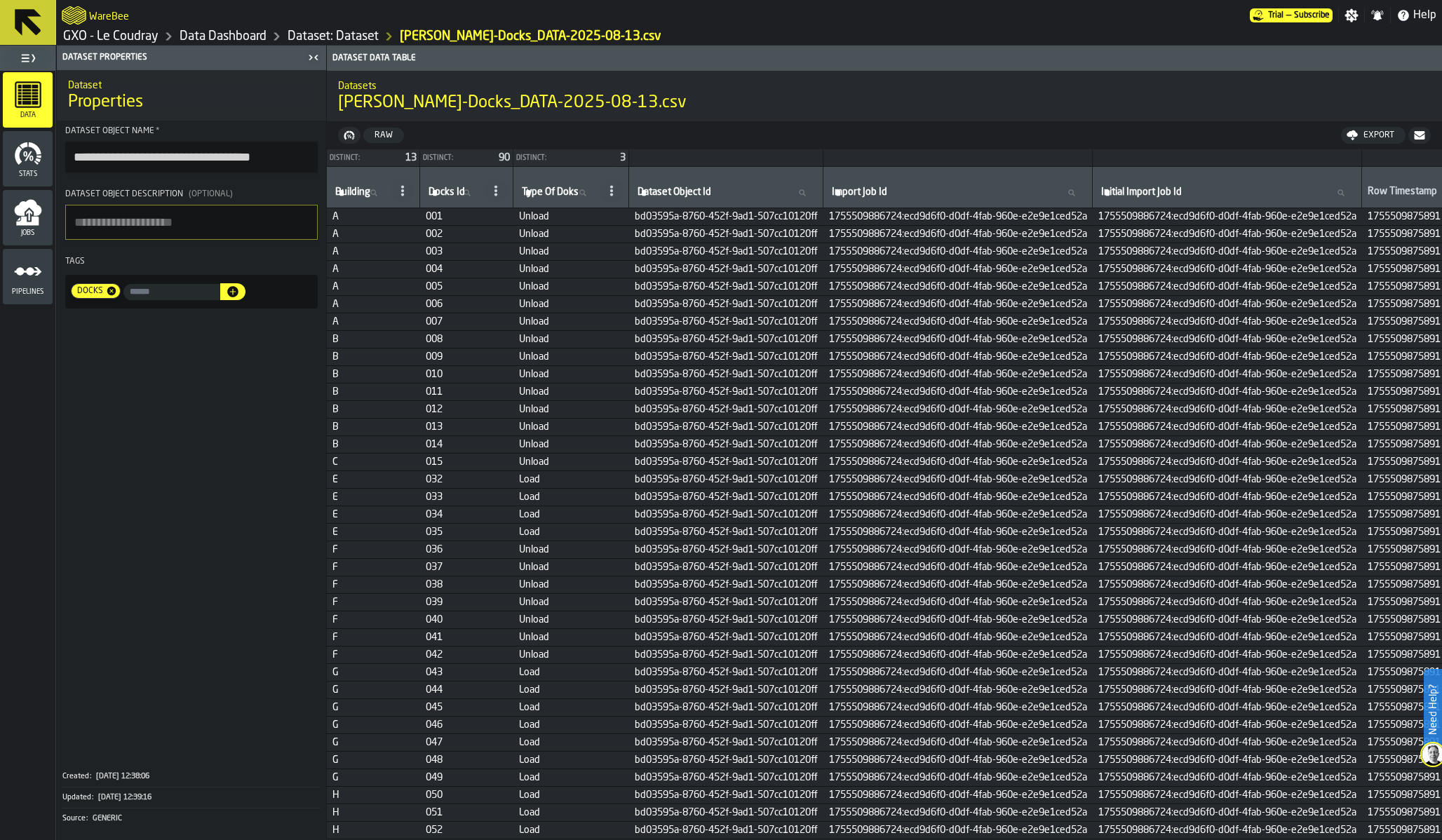
click at [77, 293] on span "DOCKS" at bounding box center [88, 291] width 34 height 10
copy span "DOCKS"
click at [188, 151] on input "**********" at bounding box center [192, 157] width 253 height 30
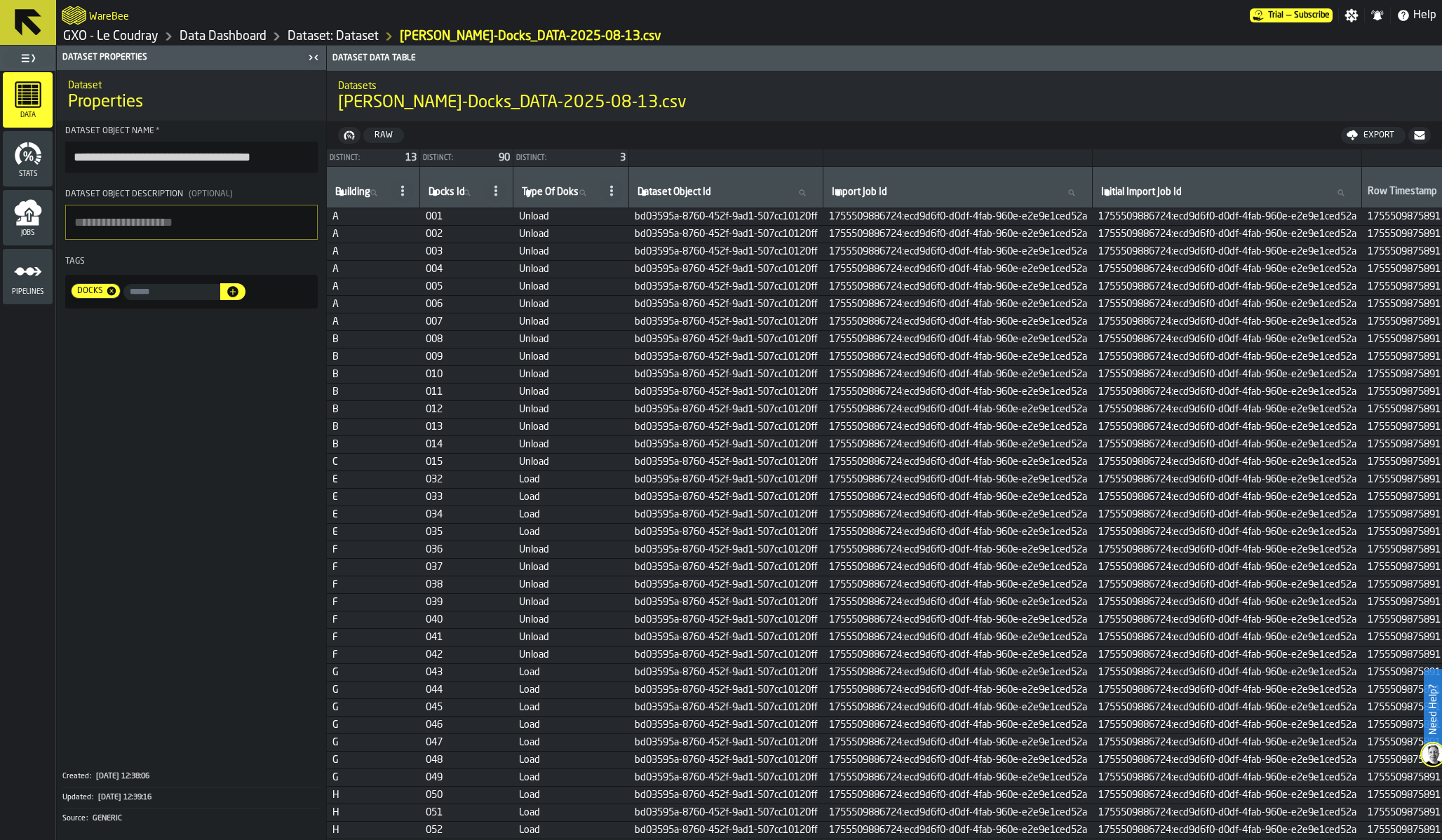
click at [188, 151] on input "**********" at bounding box center [192, 157] width 253 height 30
click at [86, 292] on span "DOCKS" at bounding box center [88, 291] width 34 height 10
click at [352, 37] on link "Dataset: Dataset" at bounding box center [333, 36] width 91 height 15
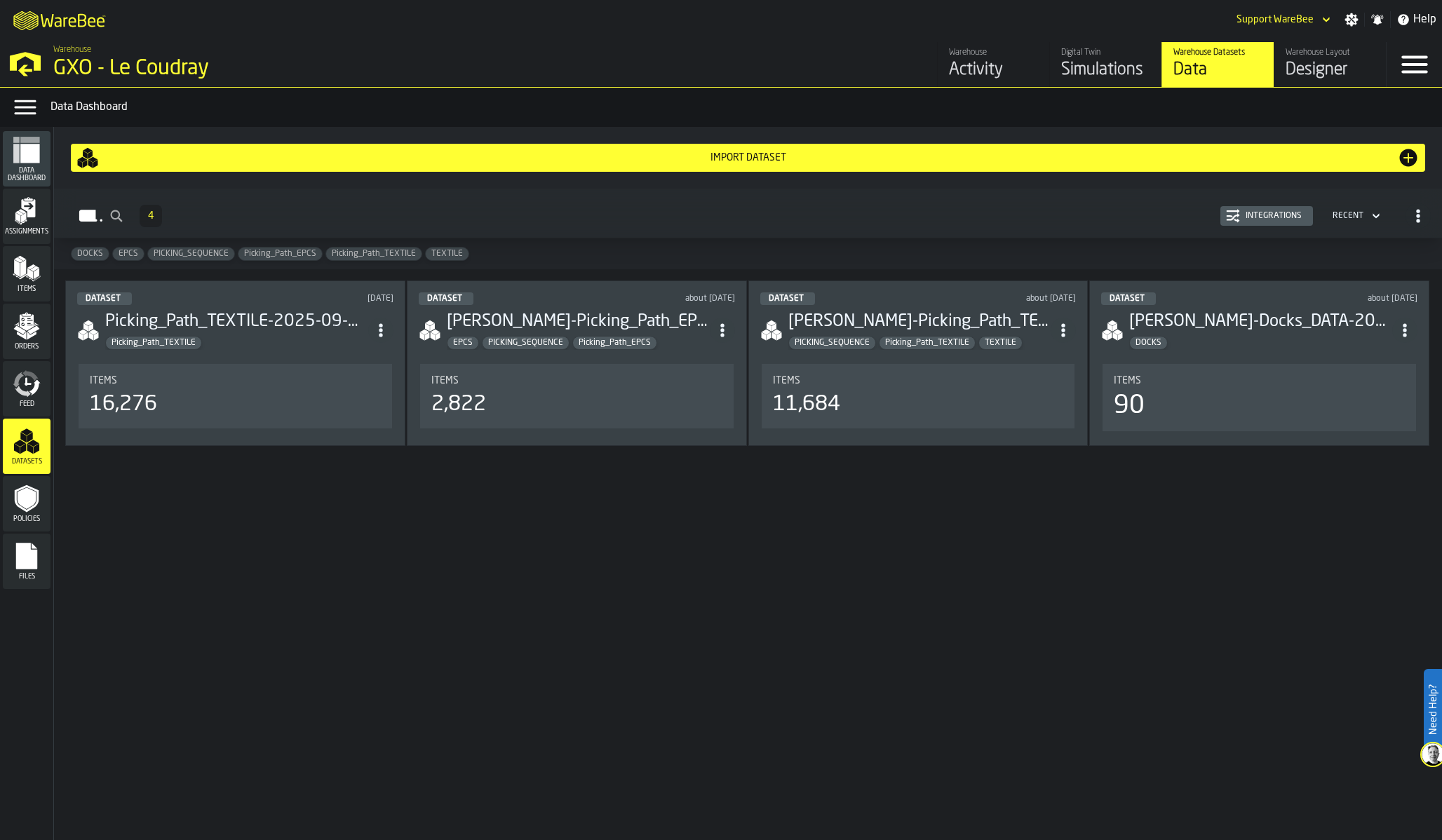
click at [300, 359] on div "Dataset [DATE] Picking_Path_TEXTILE-2025-09-19 - fix.csv Picking_Path_TEXTILE I…" at bounding box center [236, 363] width 340 height 165
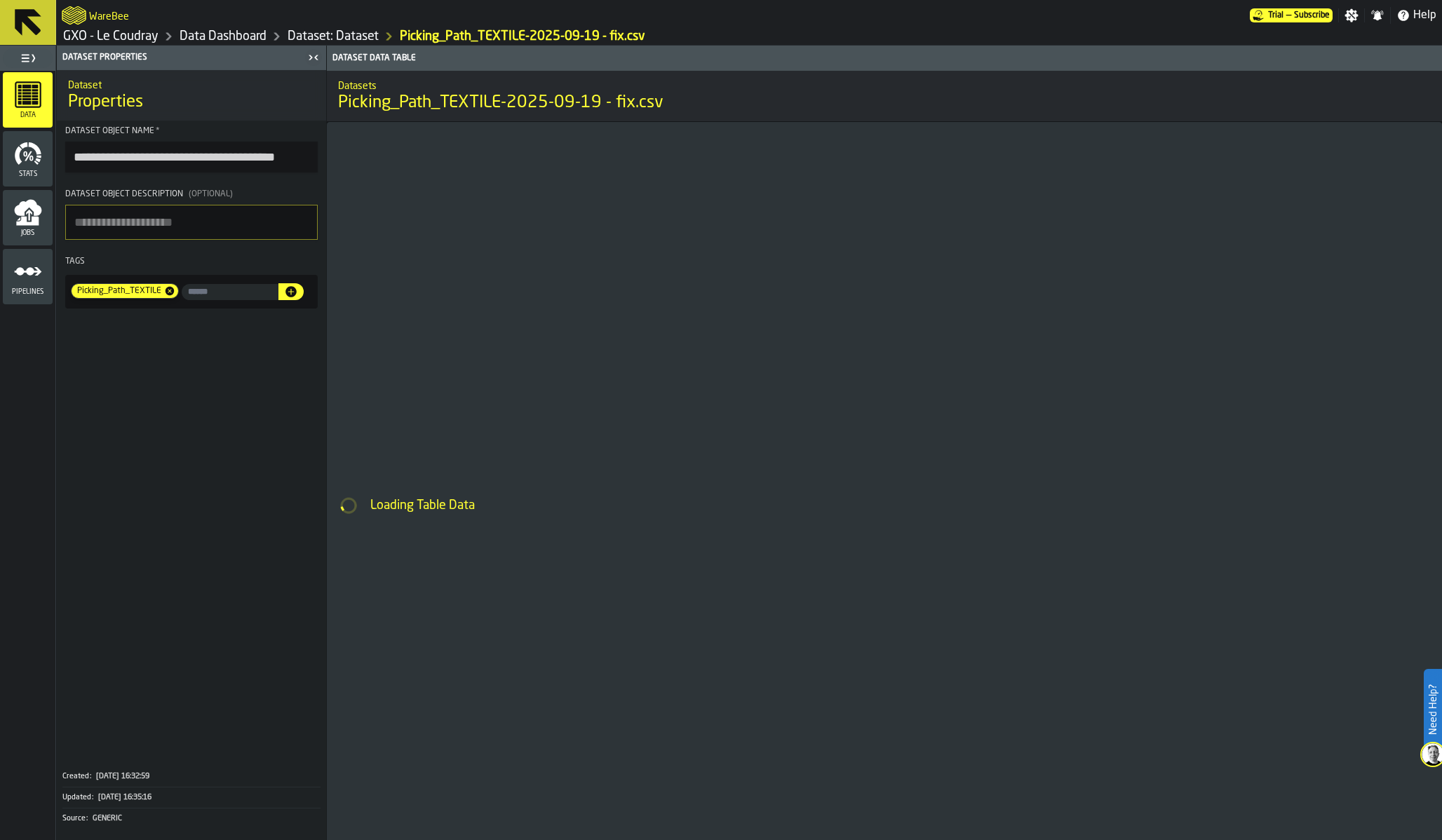
click at [238, 155] on input "**********" at bounding box center [192, 157] width 253 height 30
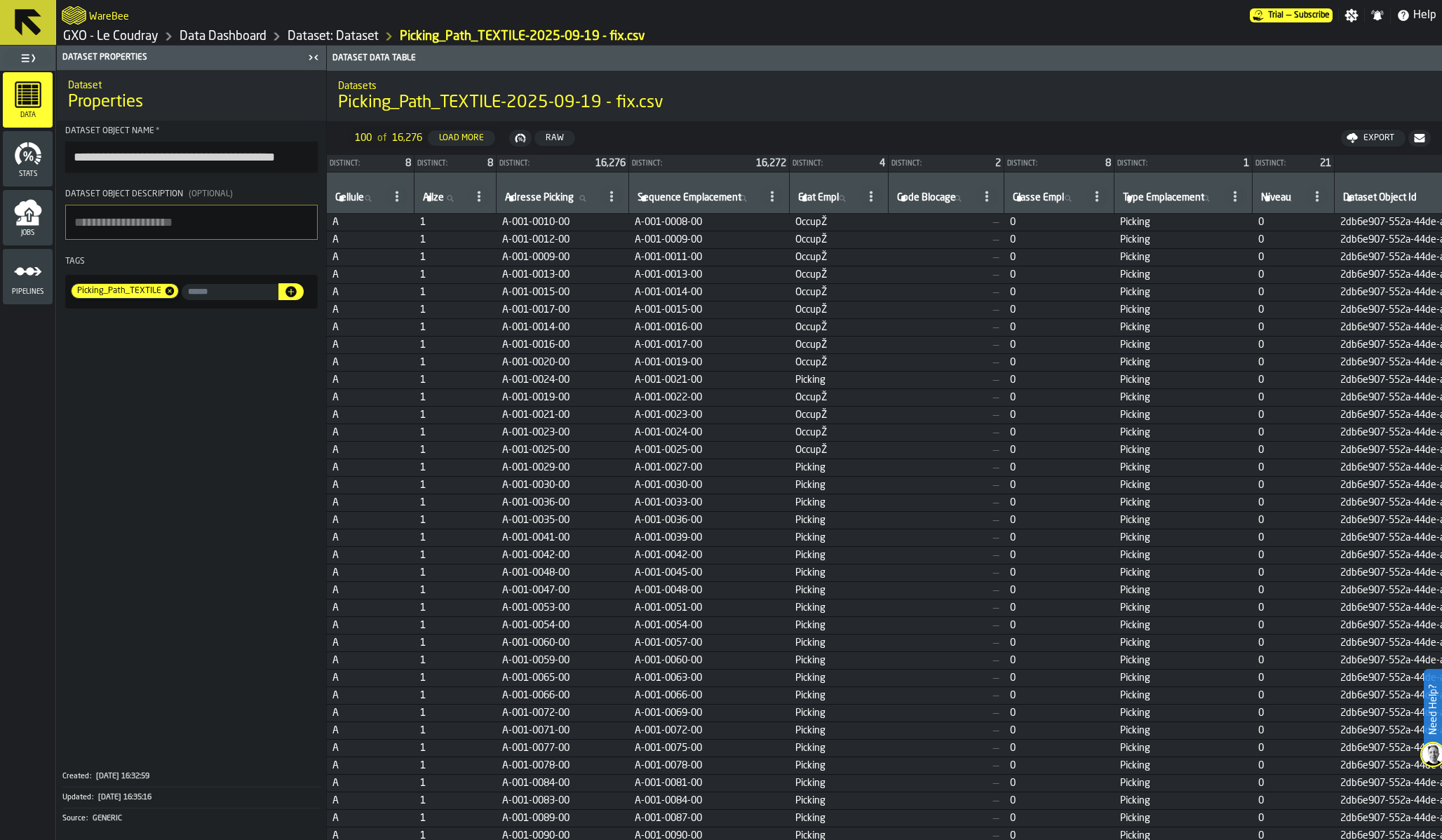
click at [33, 204] on icon "menu Jobs" at bounding box center [28, 207] width 28 height 16
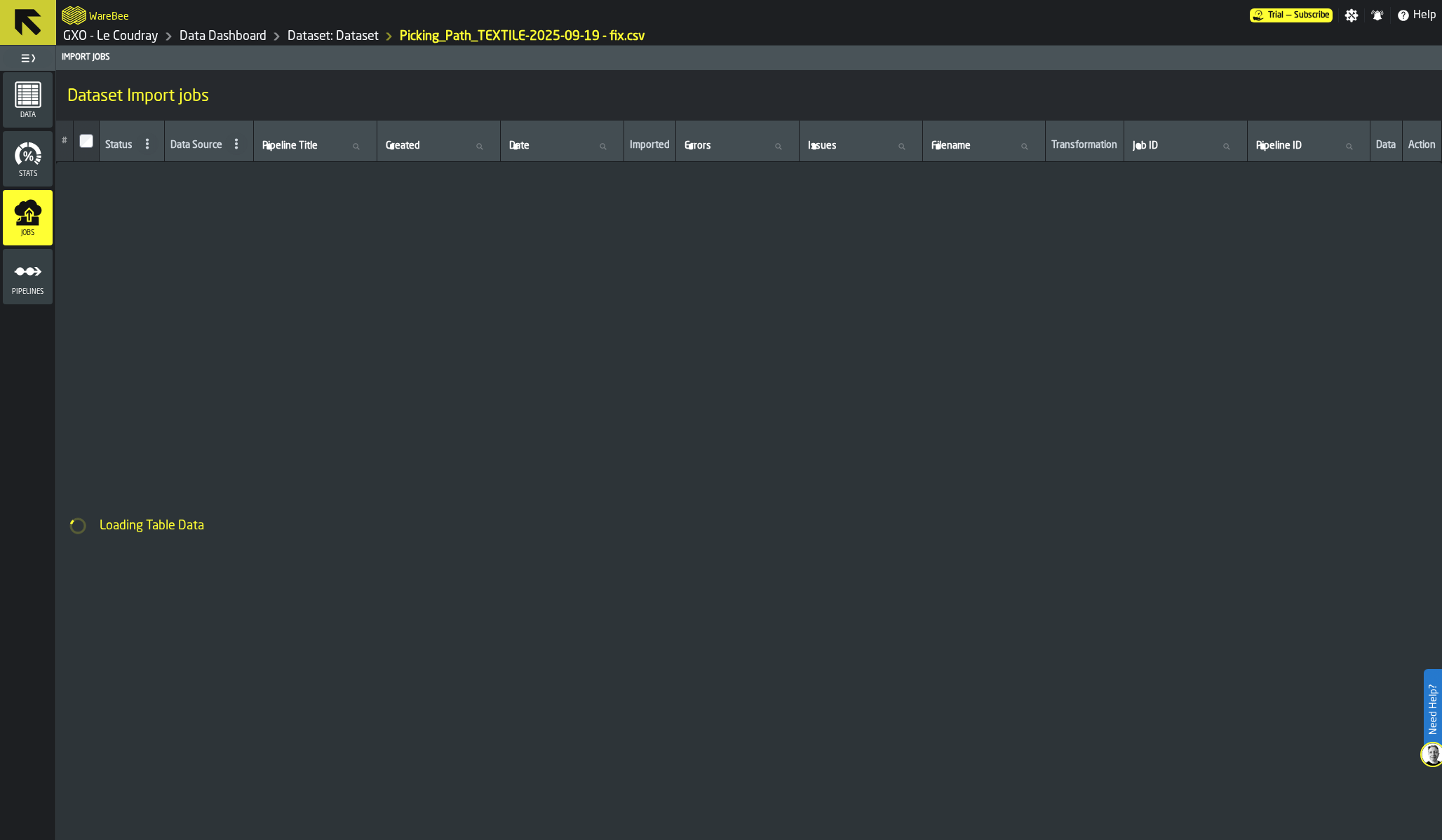
click at [29, 169] on div "Stats" at bounding box center [28, 159] width 49 height 39
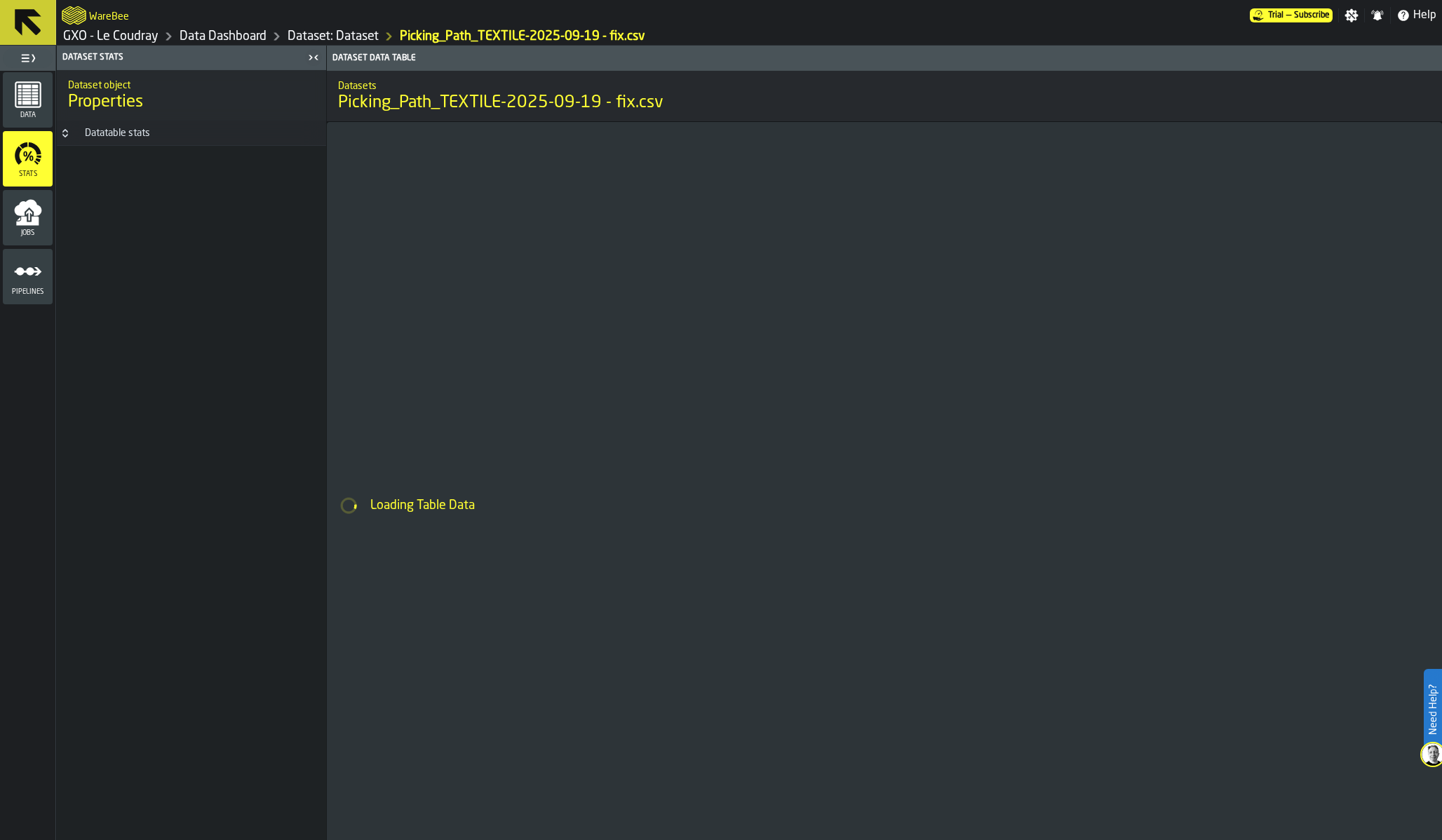
click at [26, 282] on icon "menu Pipelines" at bounding box center [29, 272] width 29 height 29
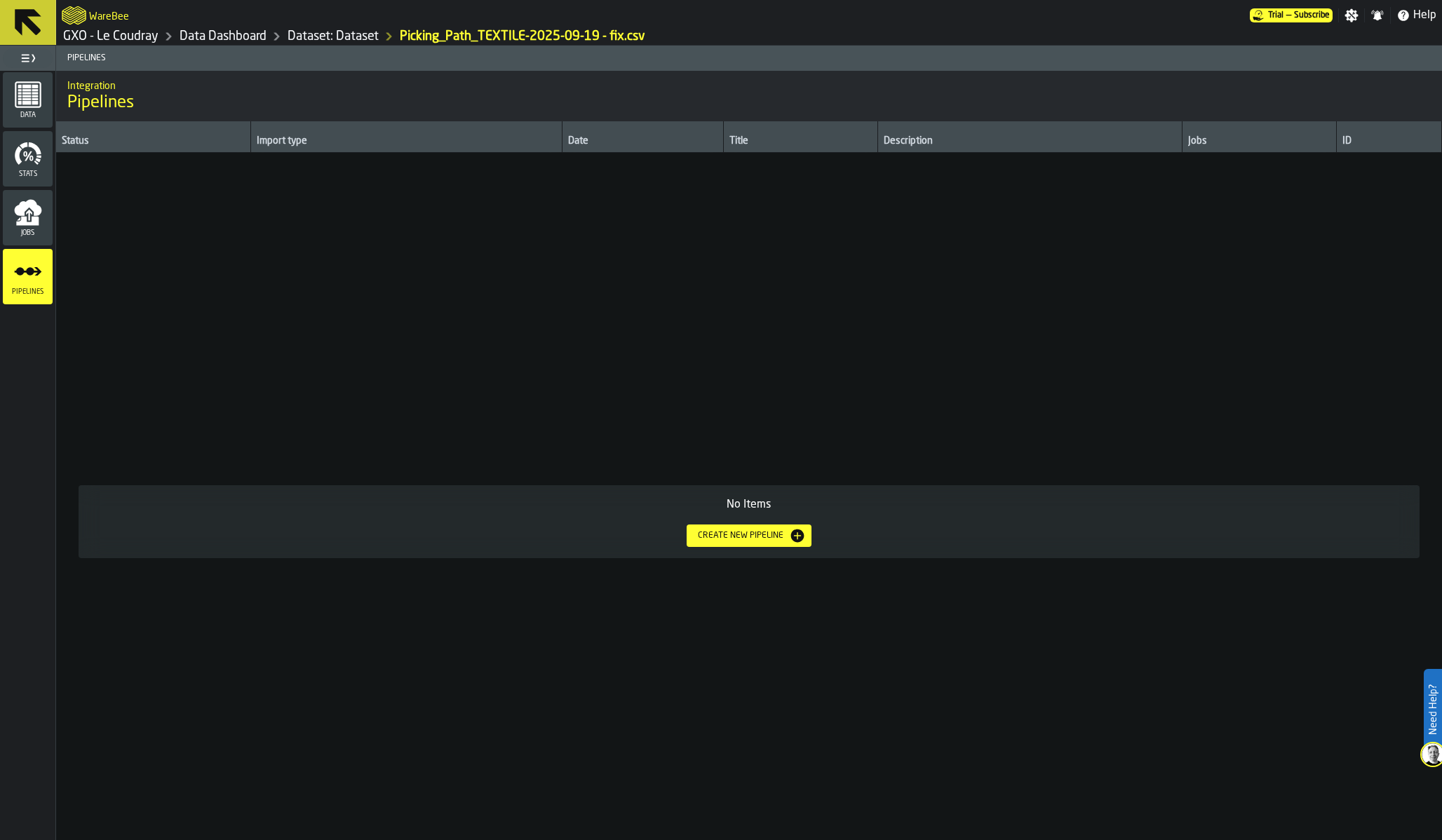
click at [23, 226] on div "Jobs" at bounding box center [28, 218] width 49 height 39
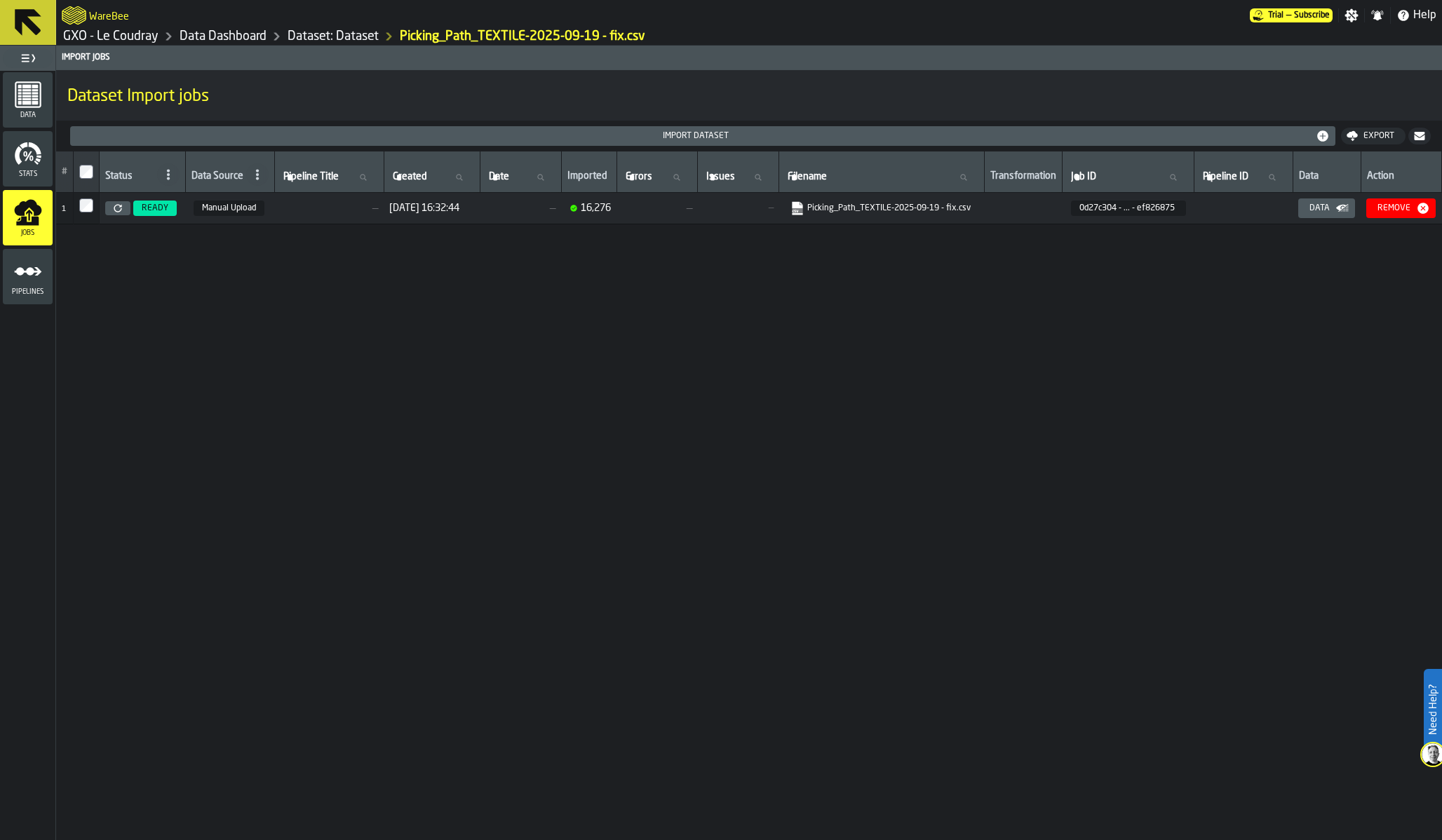
click at [350, 39] on link "Dataset: Dataset" at bounding box center [333, 36] width 91 height 15
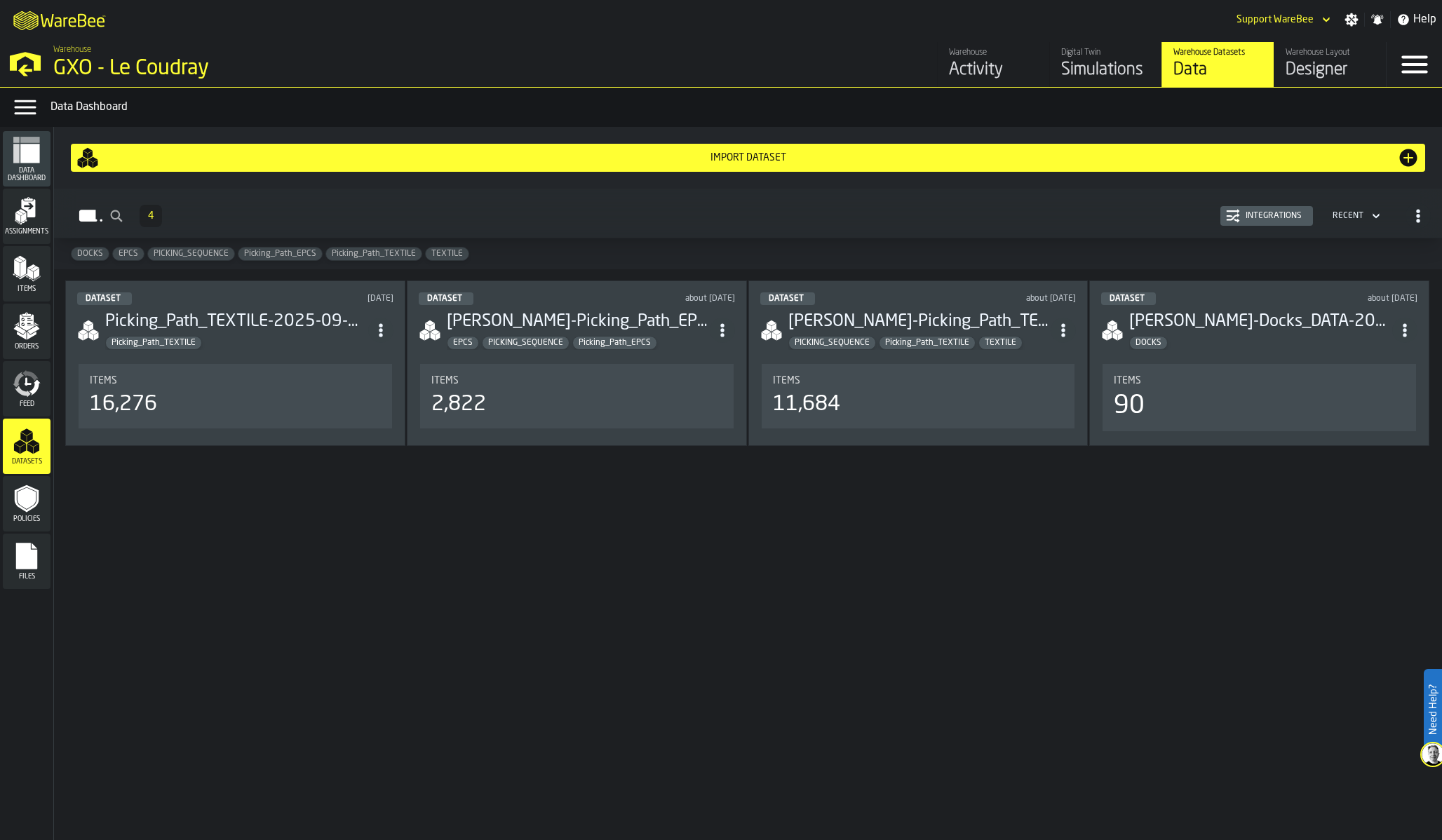
click at [1274, 215] on div "Integrations" at bounding box center [1273, 216] width 67 height 10
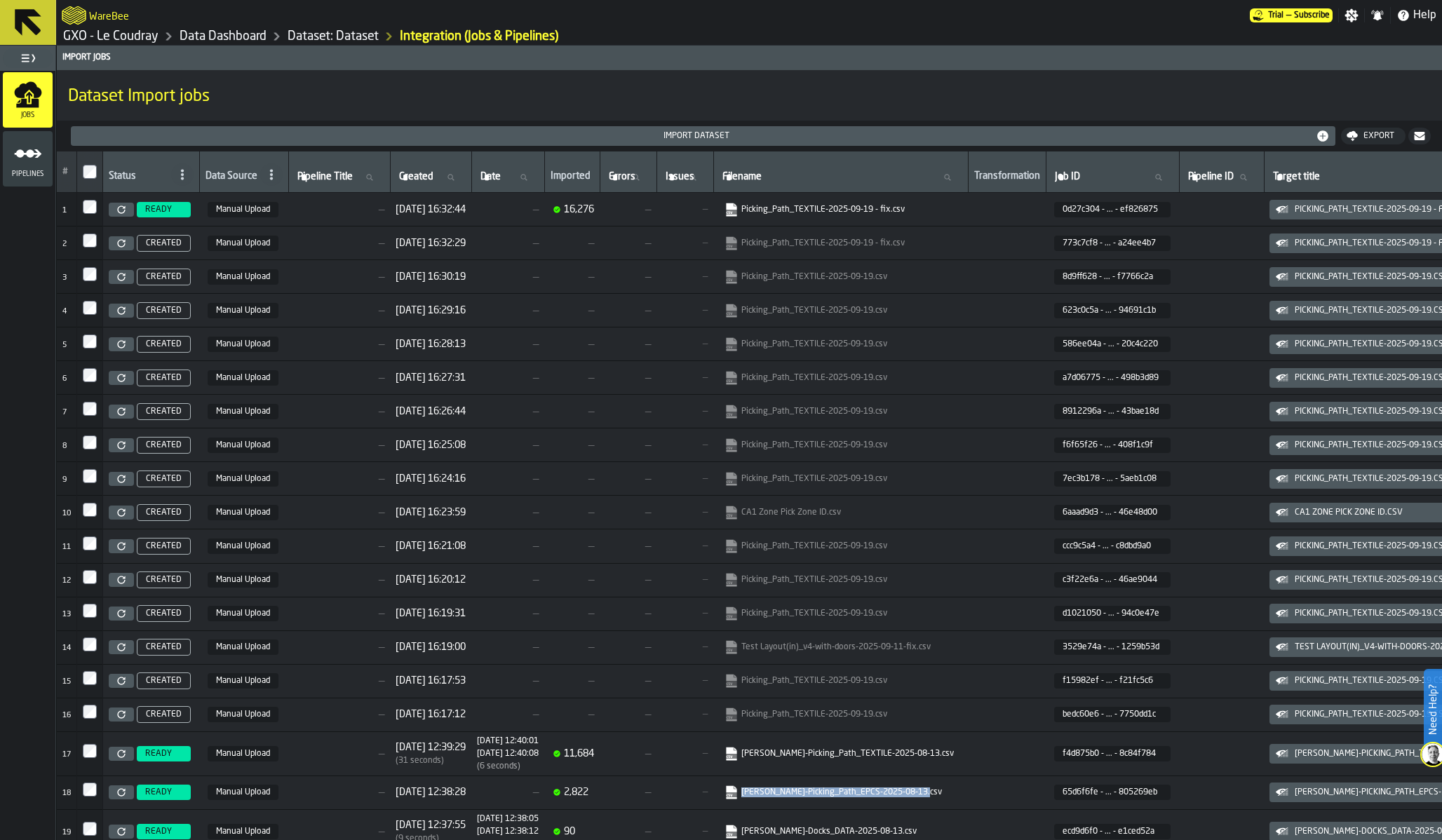
copy link "[PERSON_NAME]-Picking_Path_EPCS-2025-08-13.csv"
drag, startPoint x: 989, startPoint y: 790, endPoint x: 805, endPoint y: 792, distance: 184.0
click at [805, 792] on link "[PERSON_NAME]-Picking_Path_EPCS-2025-08-13.csv" at bounding box center [838, 792] width 229 height 14
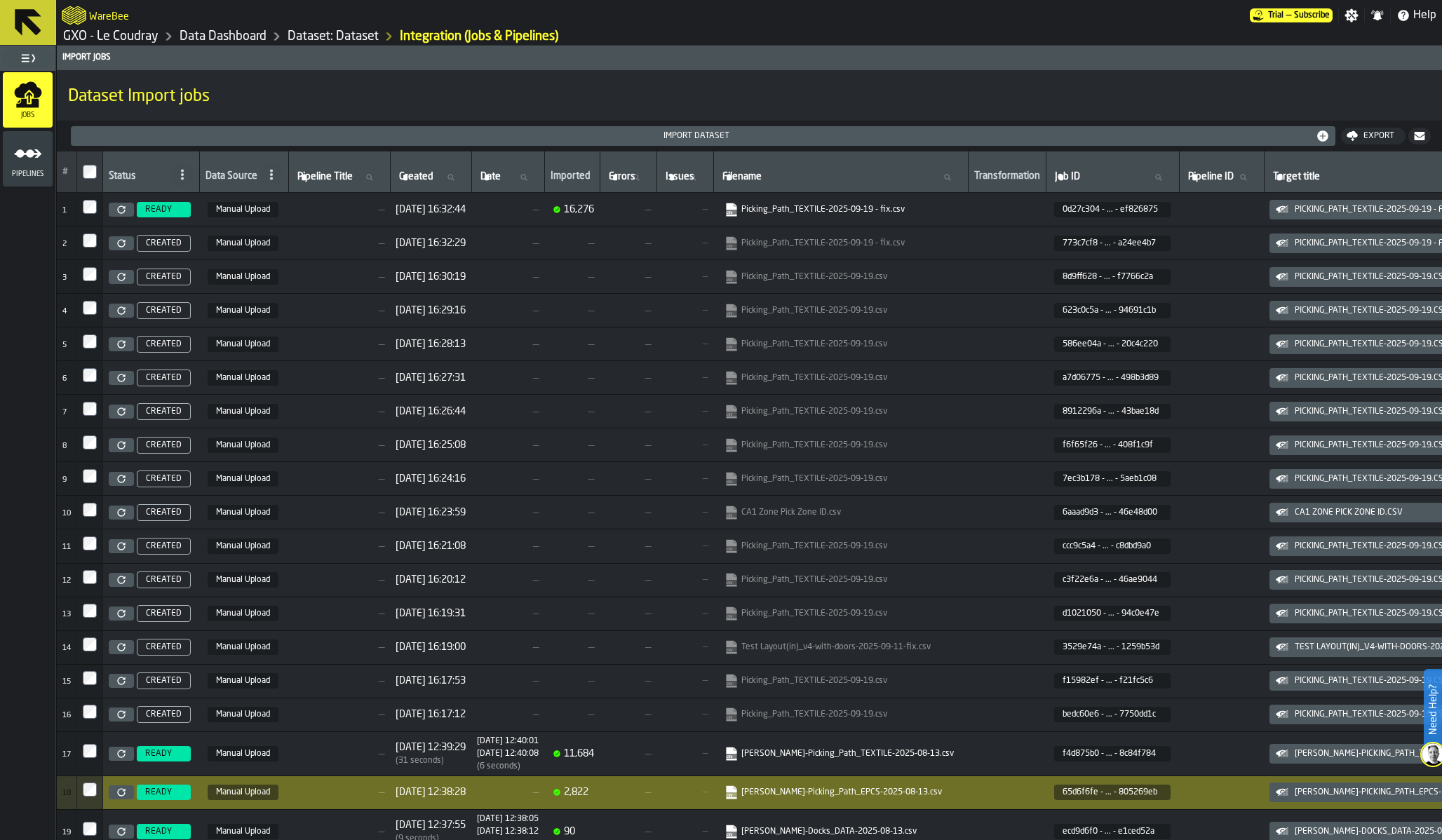
click at [208, 31] on link "Data Dashboard" at bounding box center [222, 36] width 87 height 15
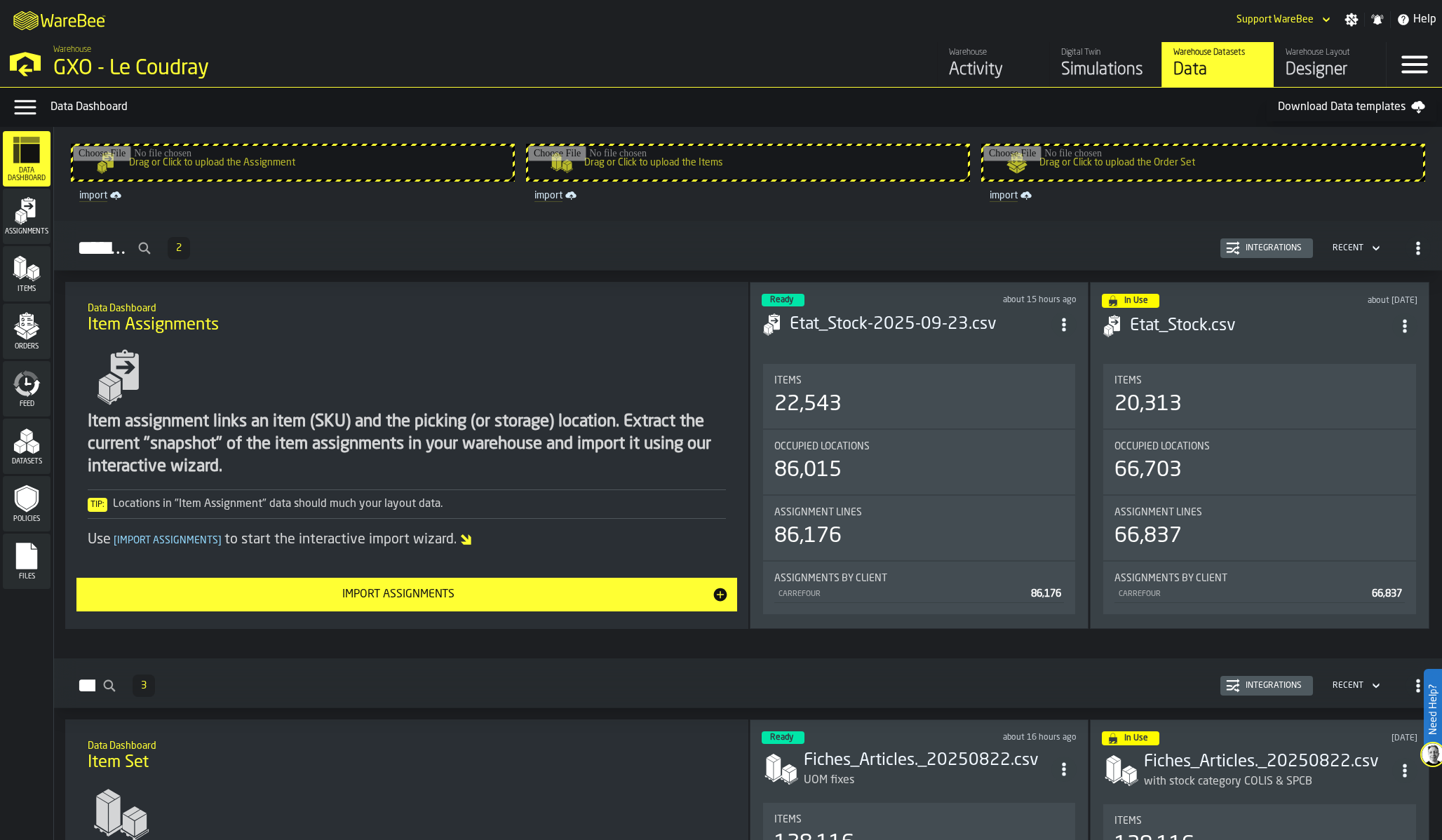
click at [28, 440] on polygon "menu Datasets" at bounding box center [29, 437] width 6 height 10
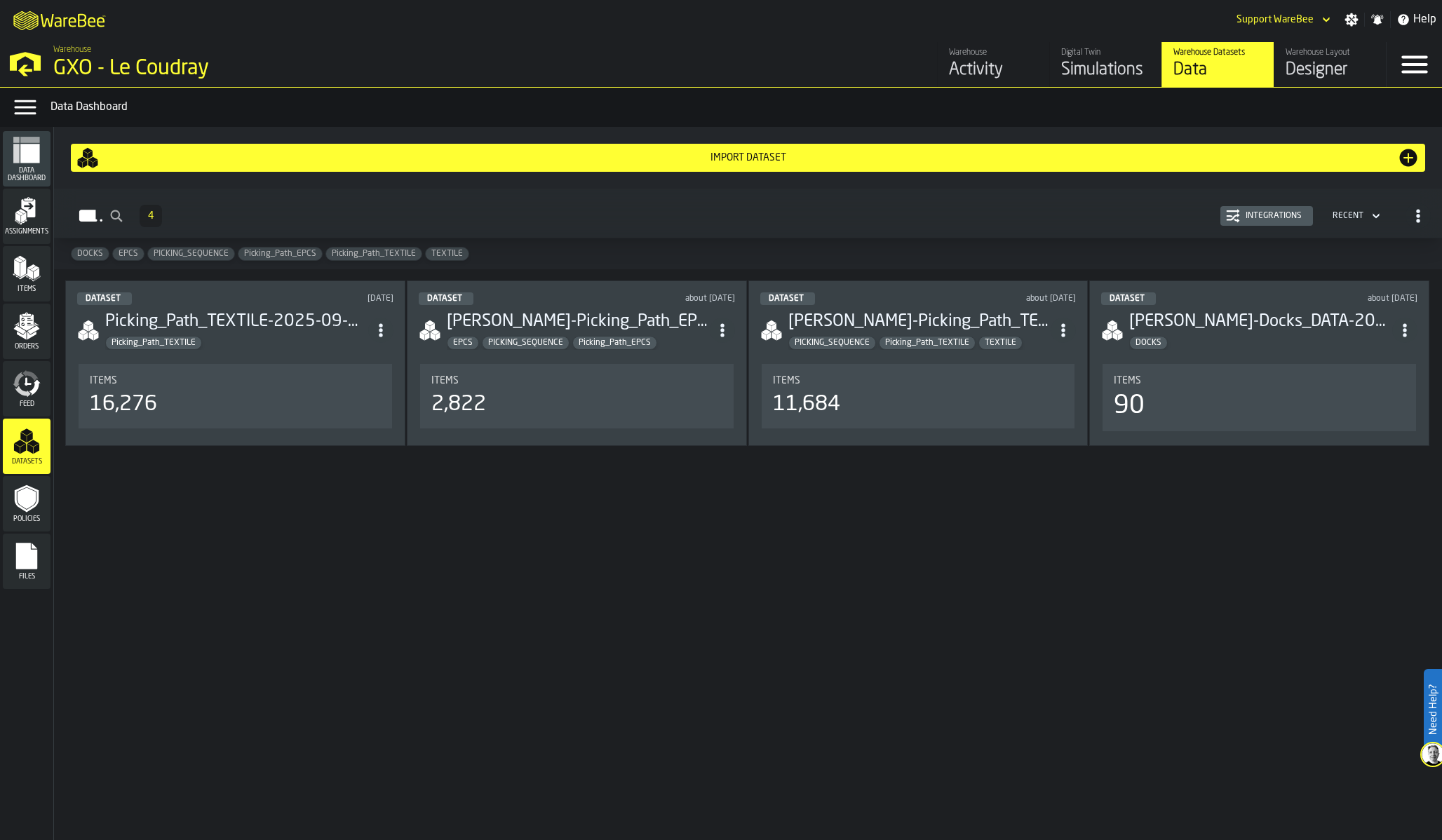
click at [331, 336] on div "Picking_Path_TEXTILE" at bounding box center [237, 342] width 263 height 14
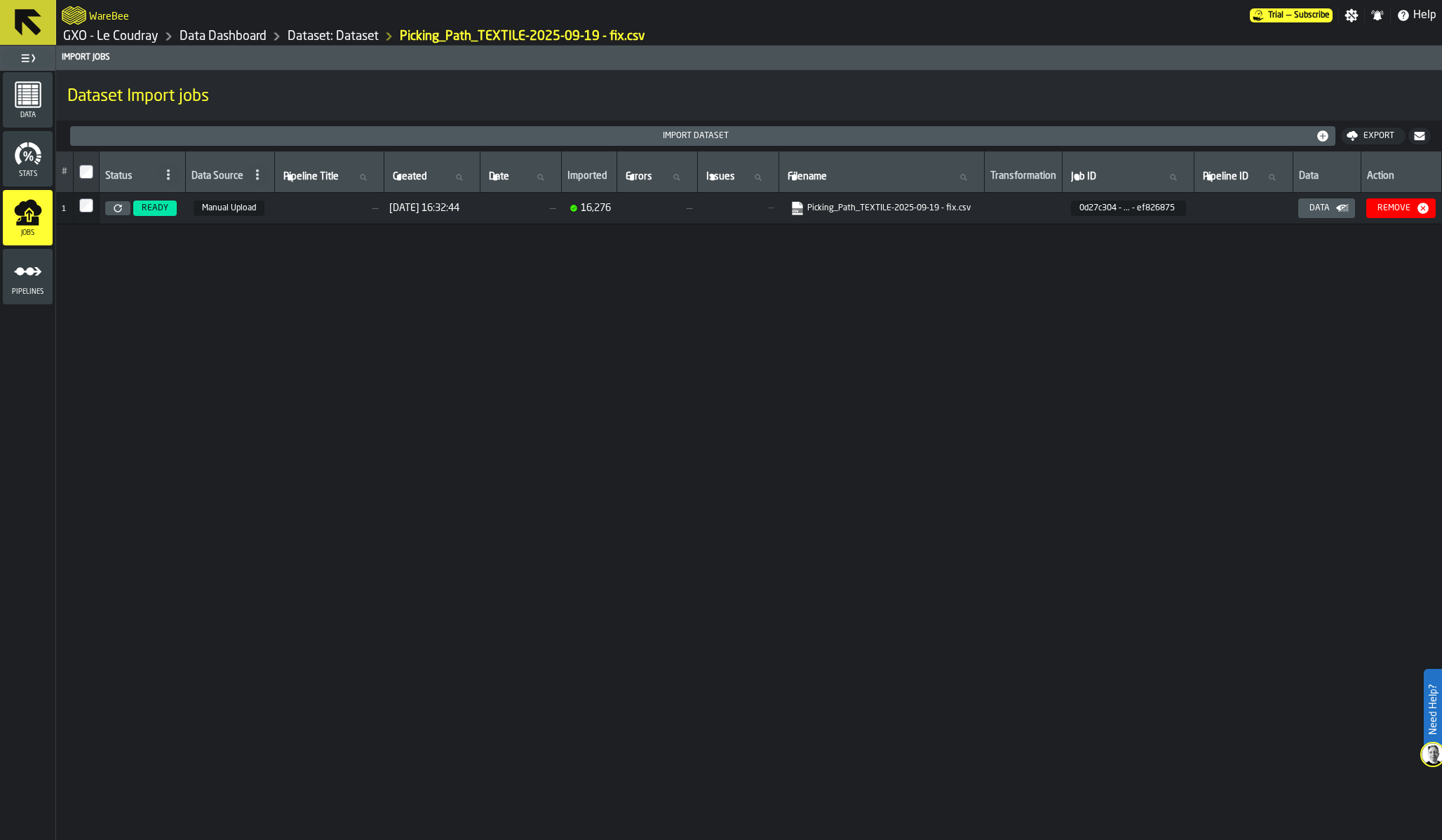
click at [39, 262] on icon "menu Pipelines" at bounding box center [29, 272] width 29 height 29
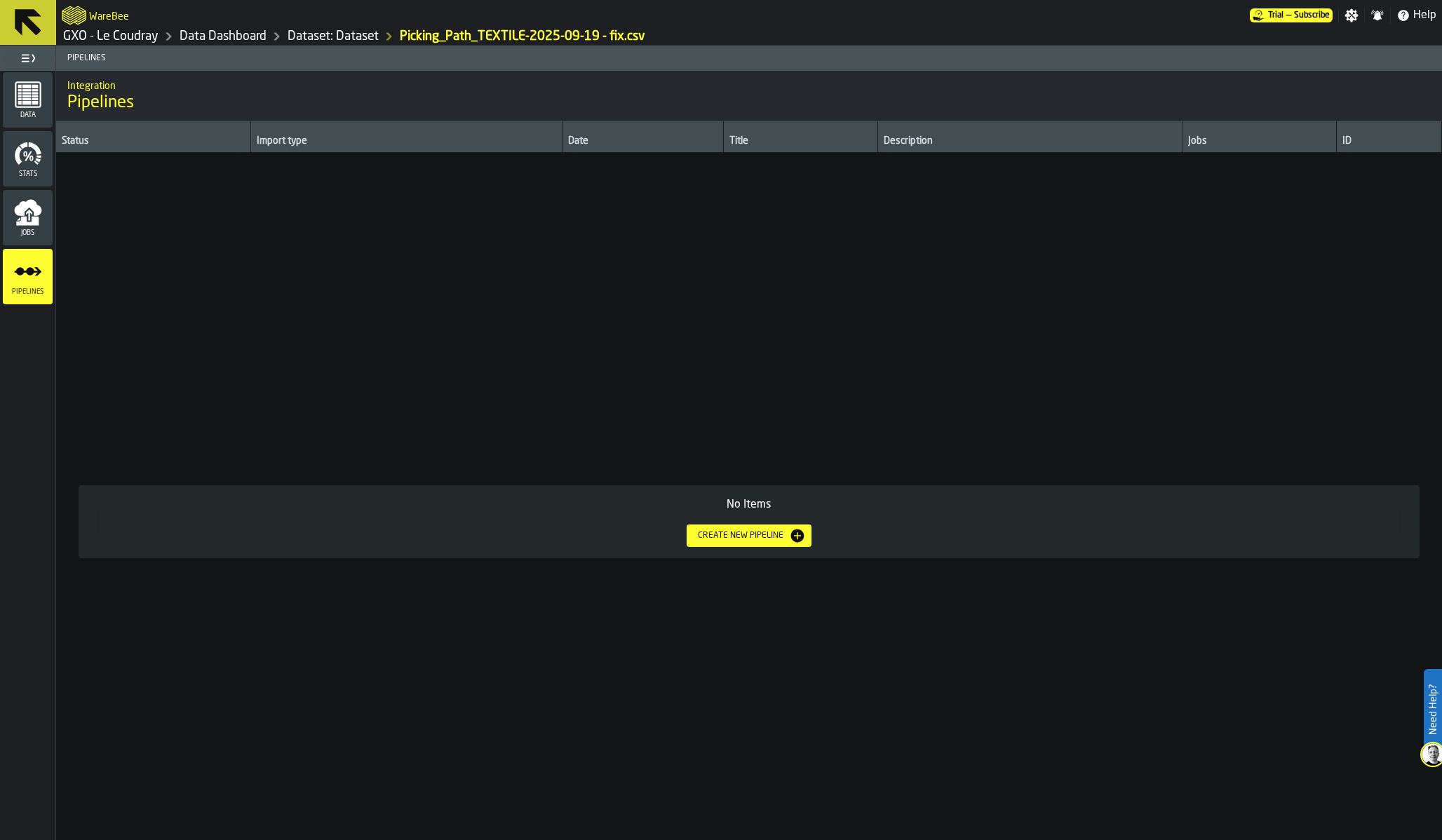
click at [30, 209] on icon "menu Jobs" at bounding box center [29, 213] width 29 height 29
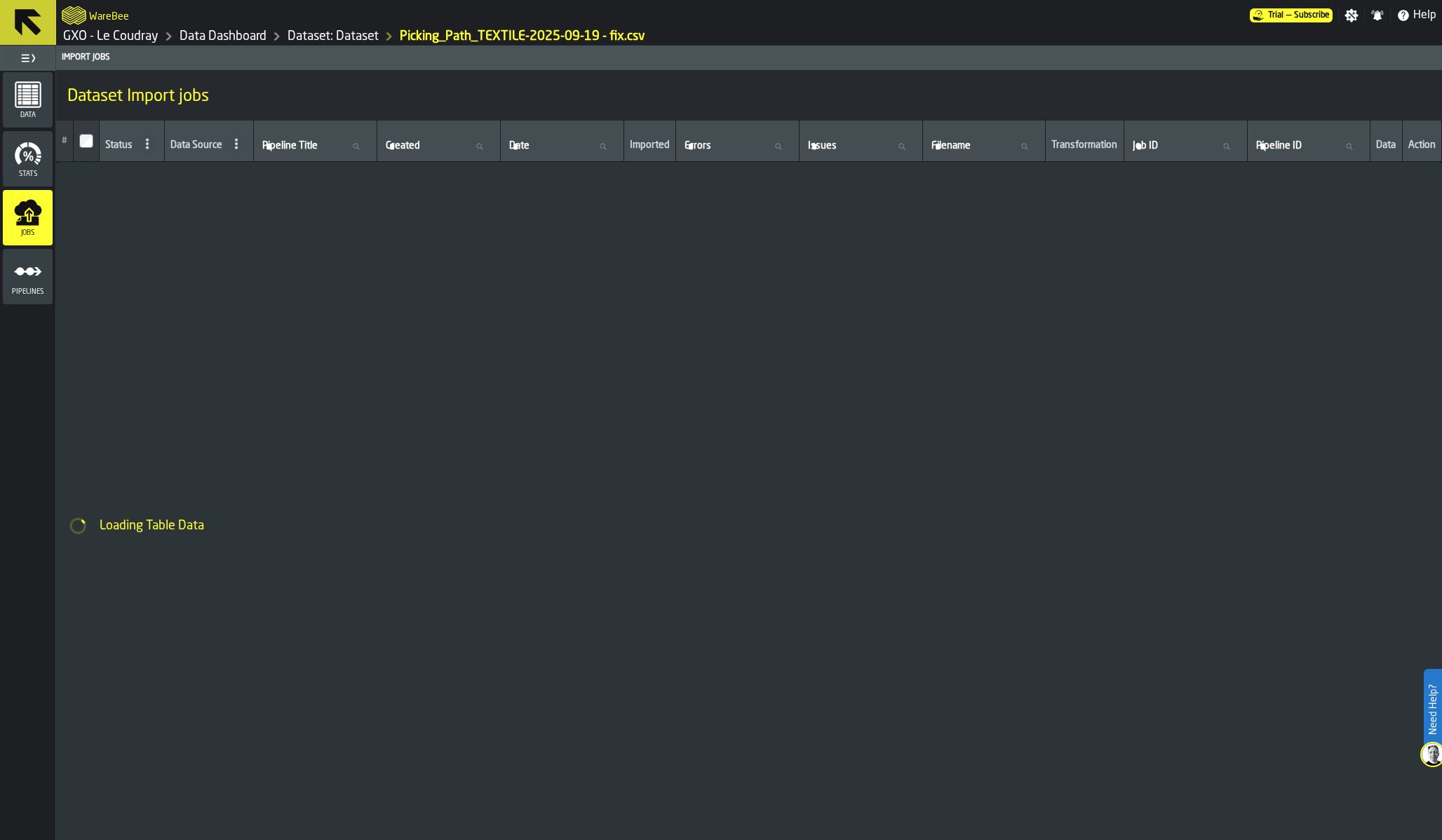
click at [29, 167] on icon "menu Stats" at bounding box center [29, 154] width 29 height 29
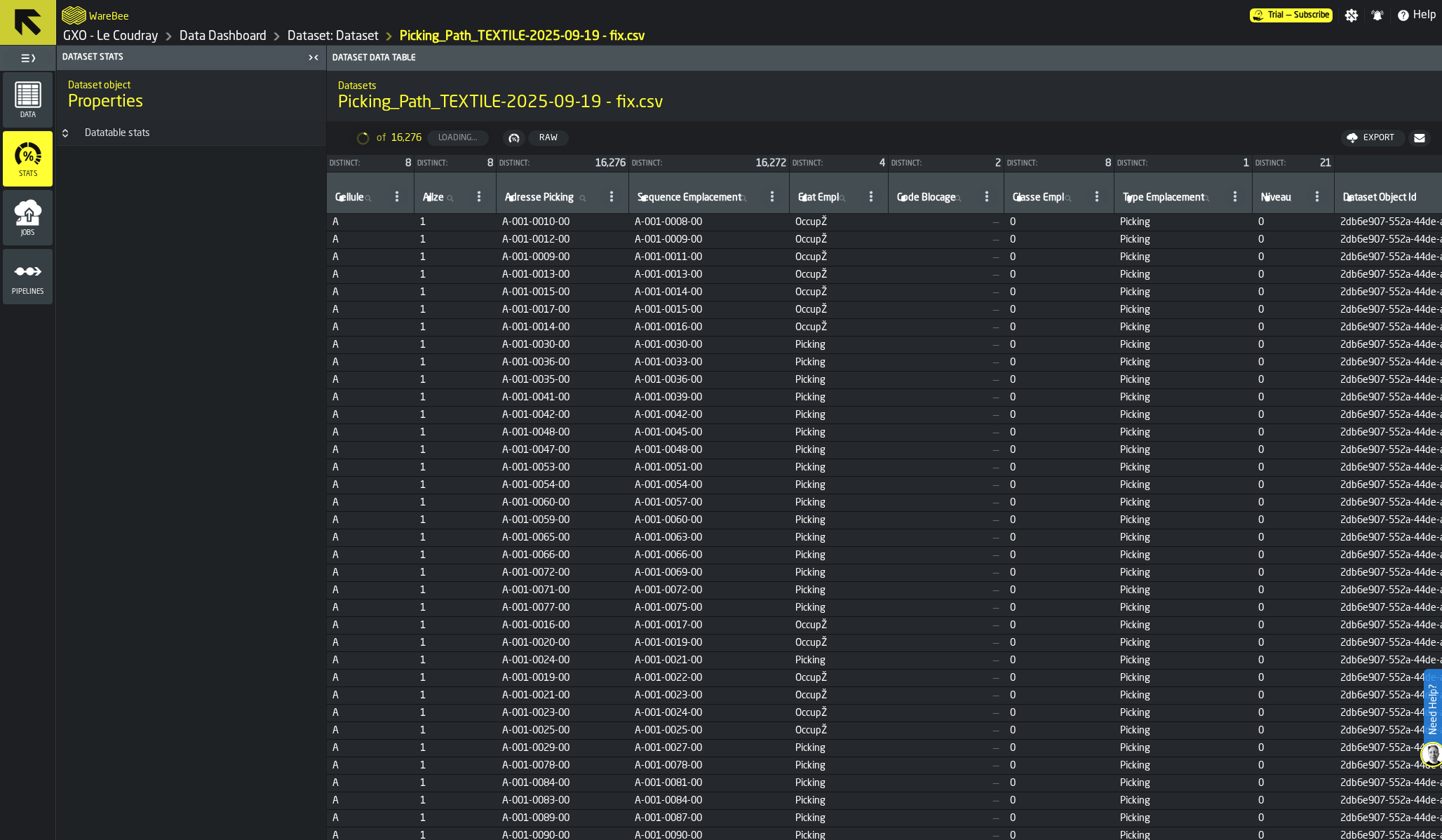
click at [29, 109] on div "Data" at bounding box center [28, 100] width 49 height 39
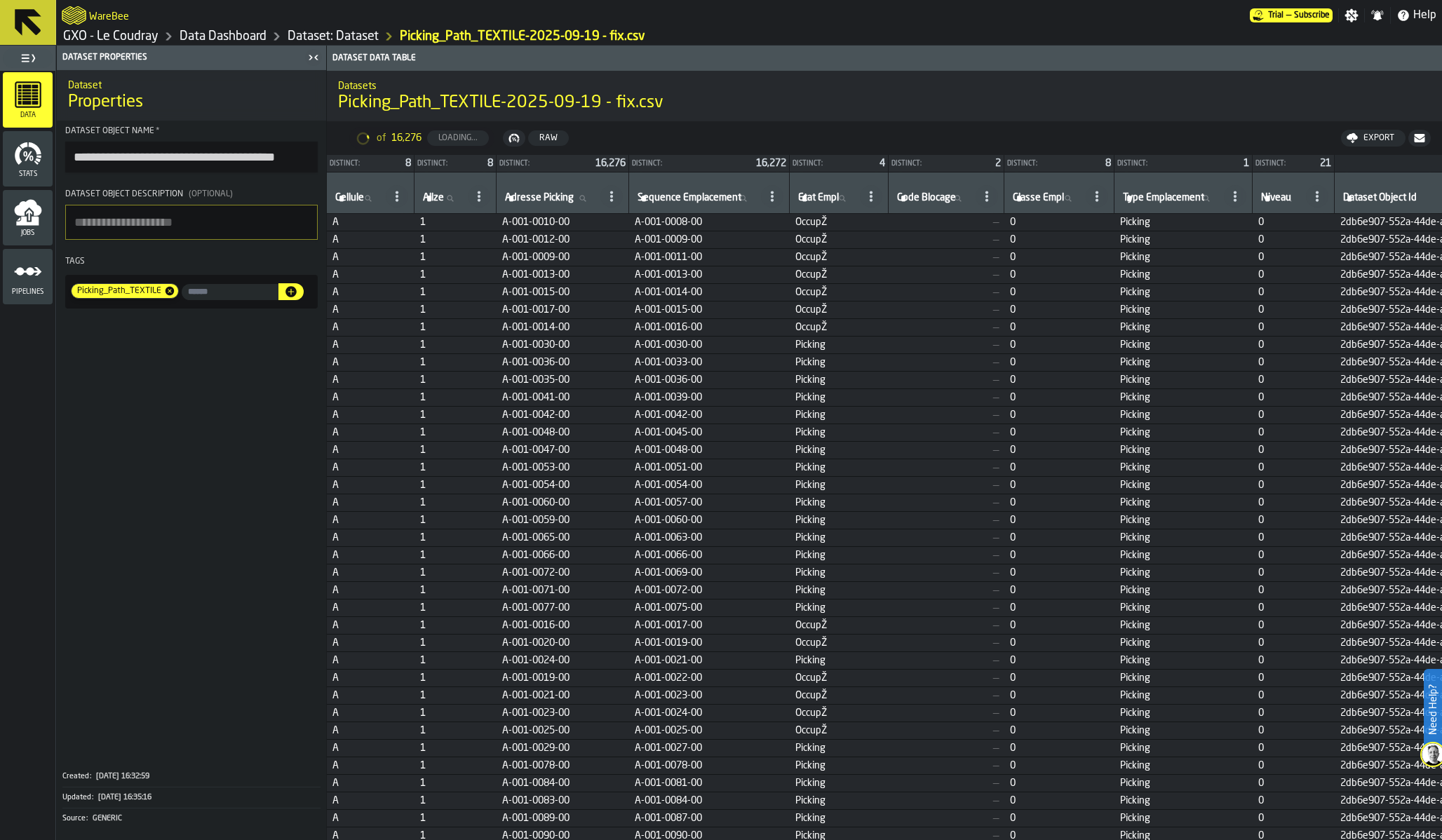
click at [129, 293] on span "Picking_Path_TEXTILE" at bounding box center [117, 291] width 92 height 10
copy span "Picking_Path_TEXTILE"
click at [346, 35] on link "Dataset: Dataset" at bounding box center [333, 36] width 91 height 15
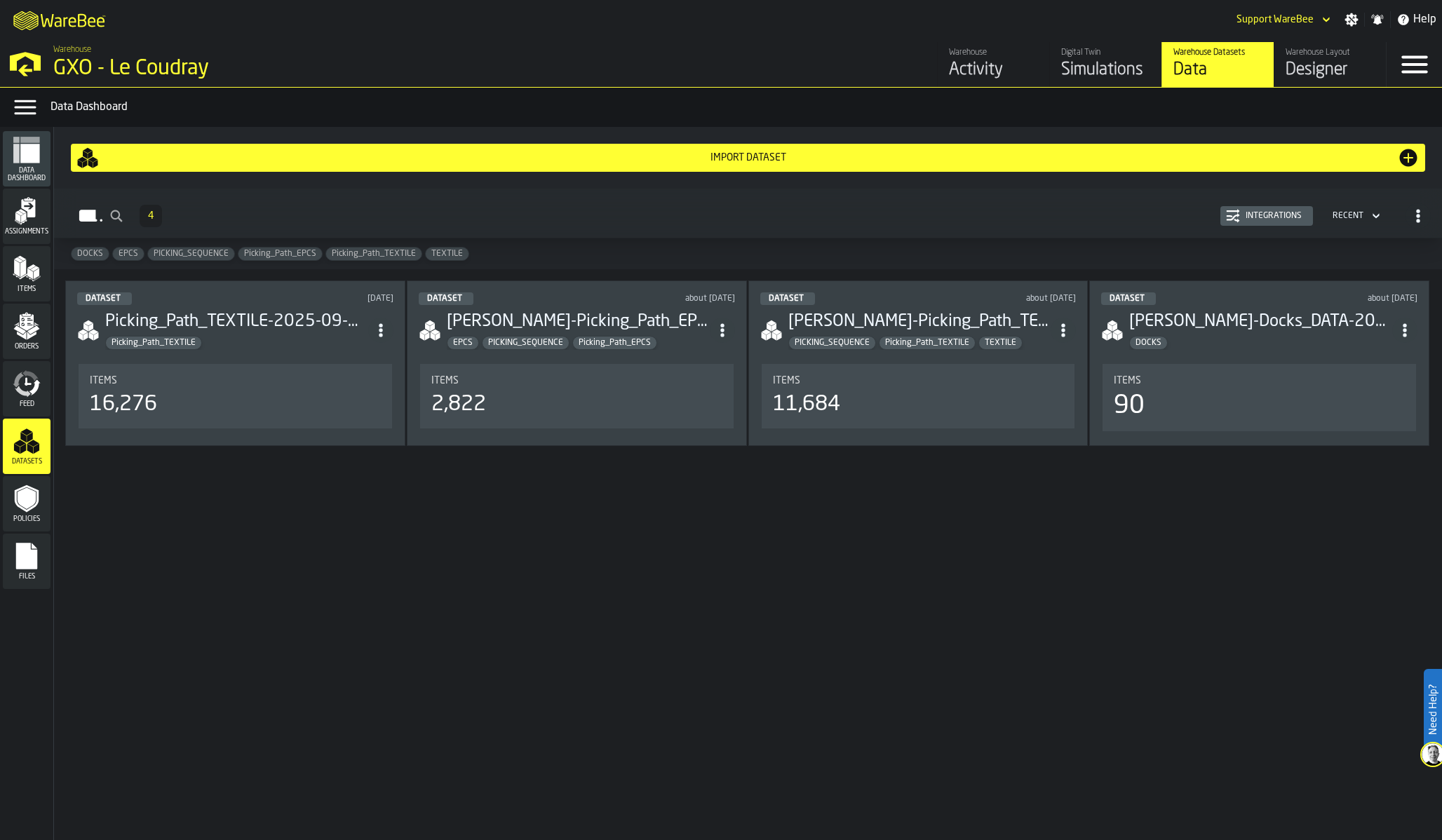
click at [616, 375] on div "Items 2,822" at bounding box center [577, 396] width 314 height 65
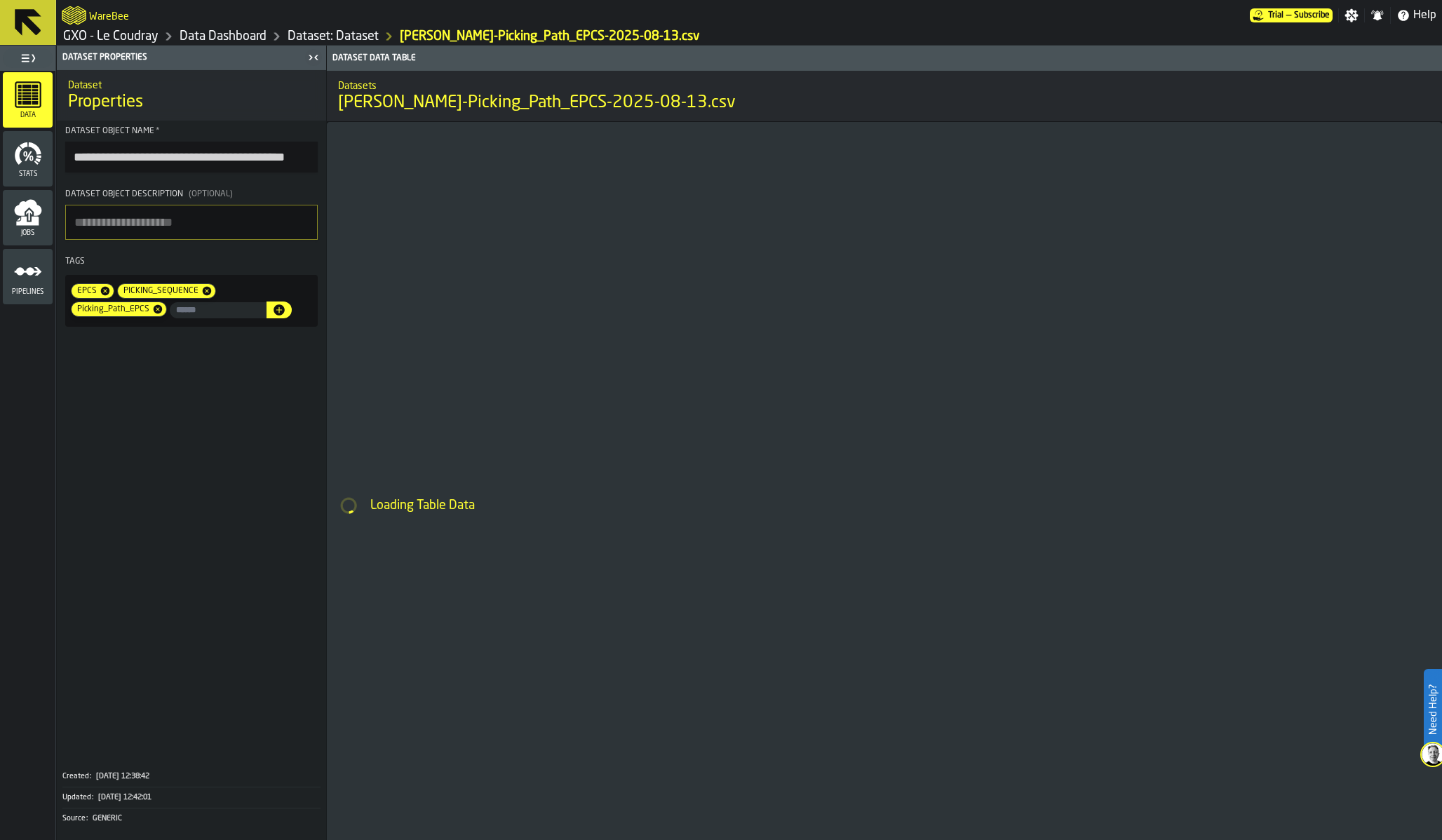
click at [152, 304] on span "Picking_Path_EPCS" at bounding box center [111, 309] width 81 height 10
copy span "Picking_Path_EPCS"
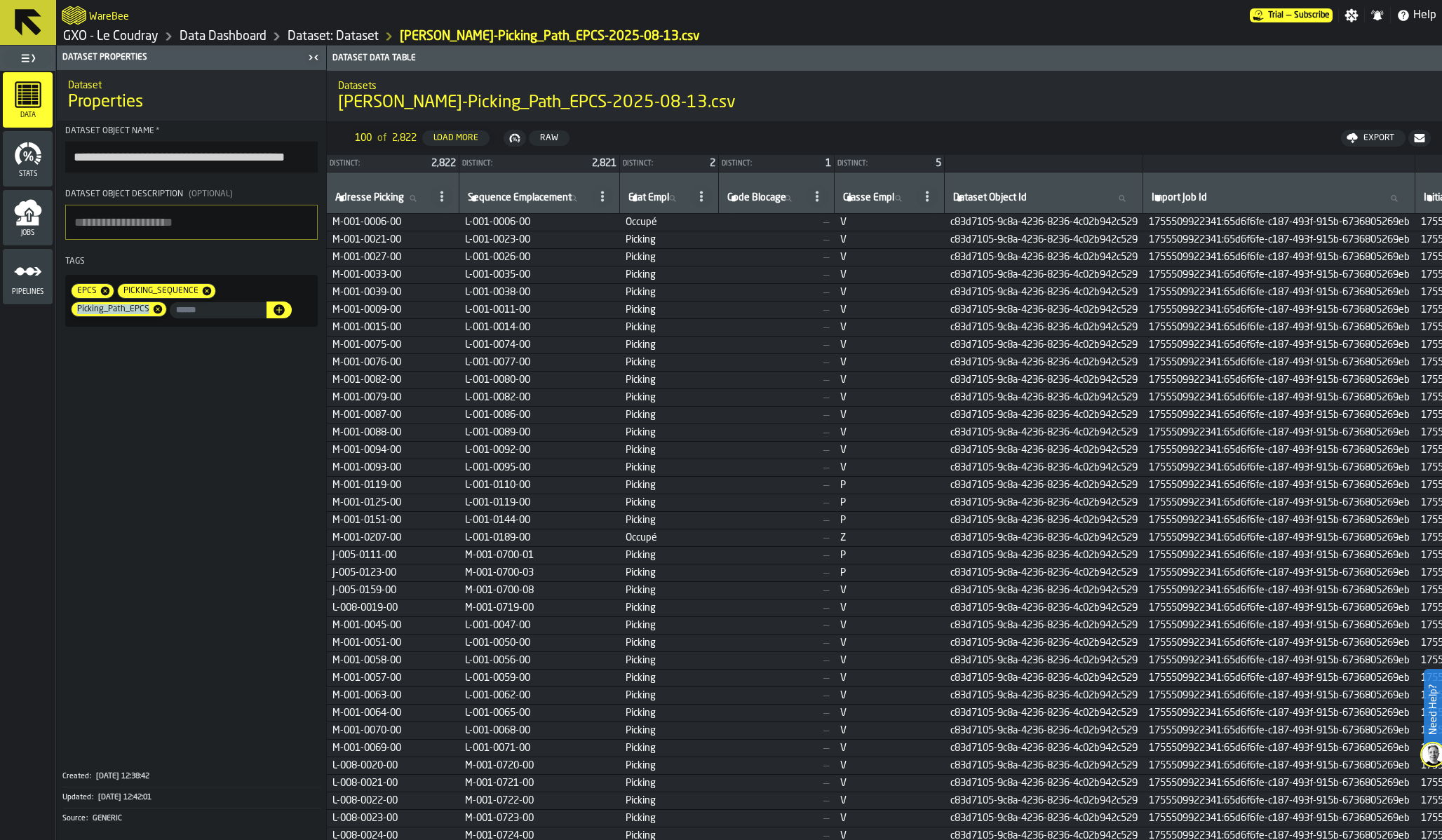
click at [270, 464] on span at bounding box center [191, 546] width 269 height 429
click at [270, 462] on span at bounding box center [191, 546] width 269 height 429
click at [269, 448] on span at bounding box center [191, 546] width 269 height 429
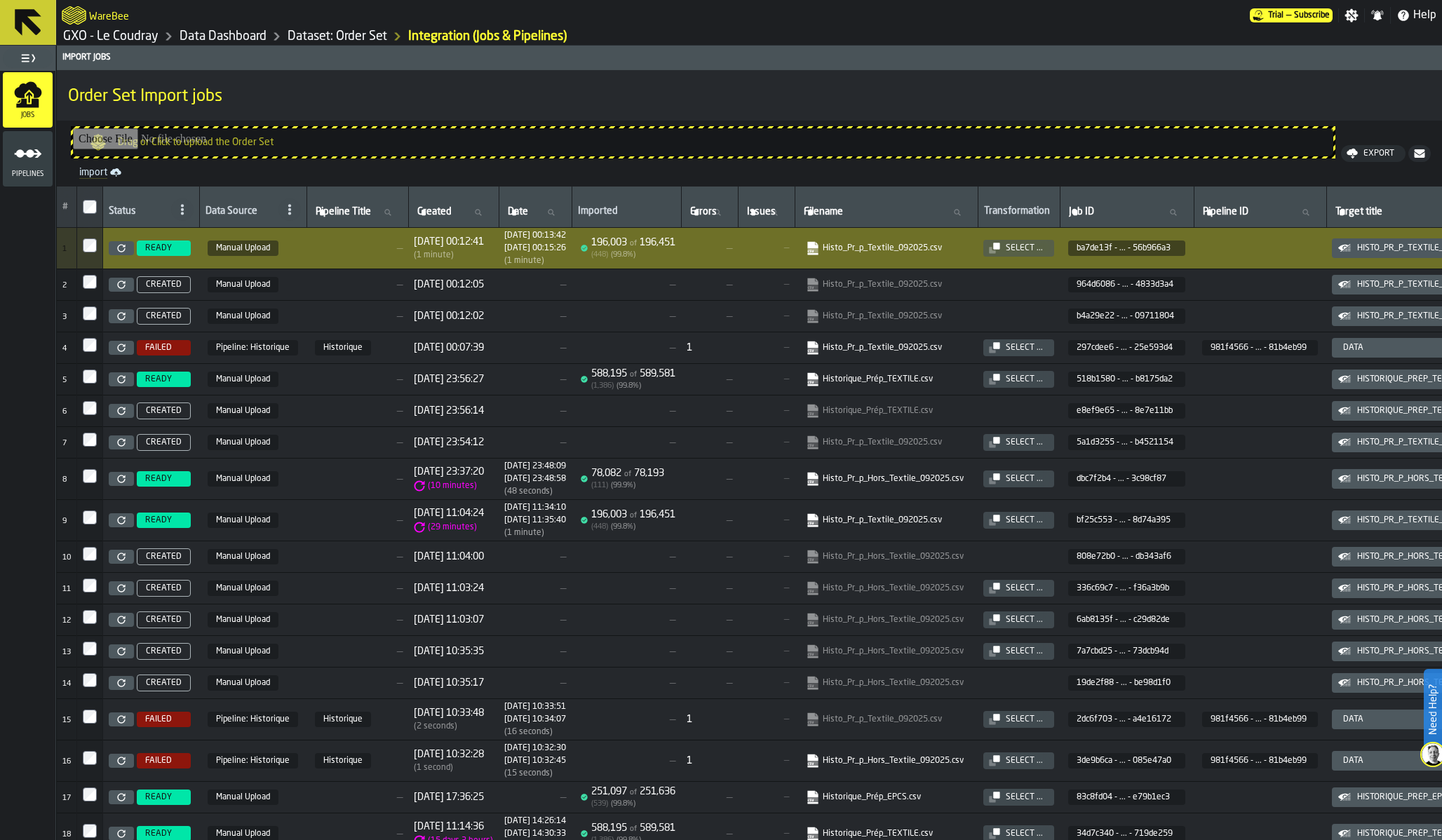
click at [159, 30] on div "Data Dashboard" at bounding box center [213, 37] width 108 height 17
click at [153, 29] on link "GXO - Le Coudray" at bounding box center [110, 36] width 95 height 15
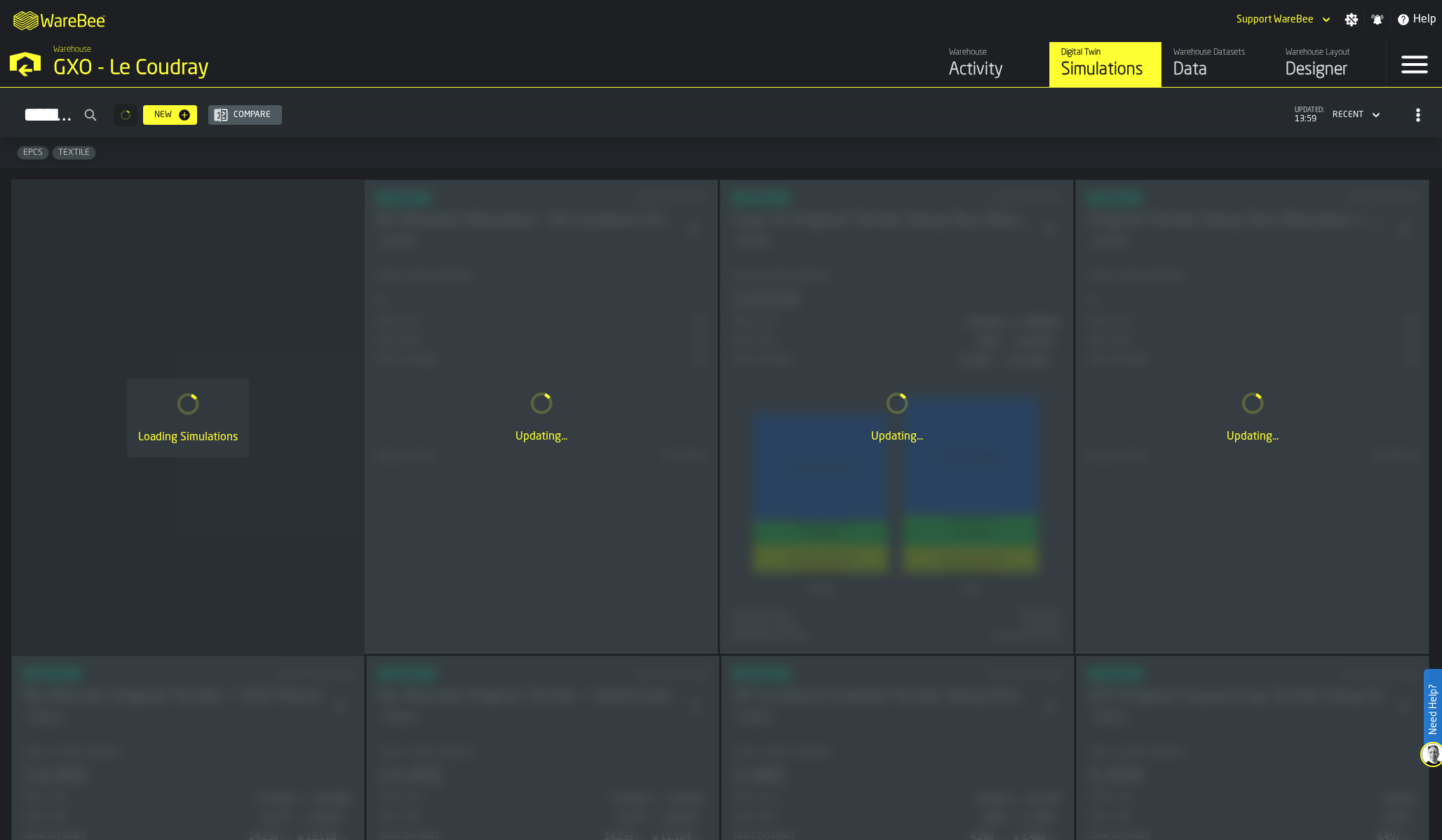
click at [1331, 64] on div "Designer" at bounding box center [1330, 70] width 89 height 23
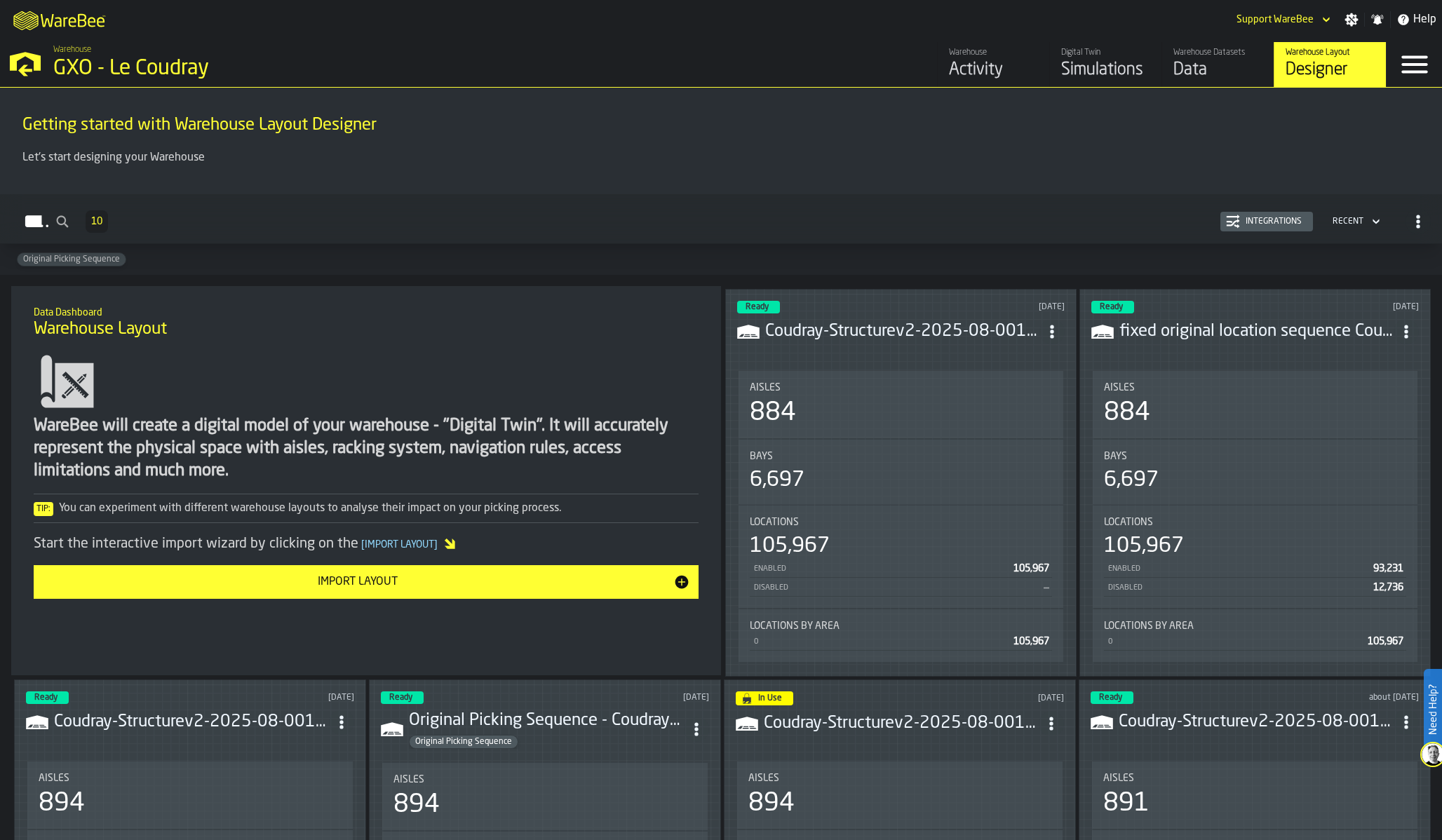
click at [1045, 331] on span "ItemListCard-DashboardItemContainer" at bounding box center [1051, 332] width 26 height 26
click at [1036, 427] on div "Edit in Designer" at bounding box center [1019, 426] width 78 height 17
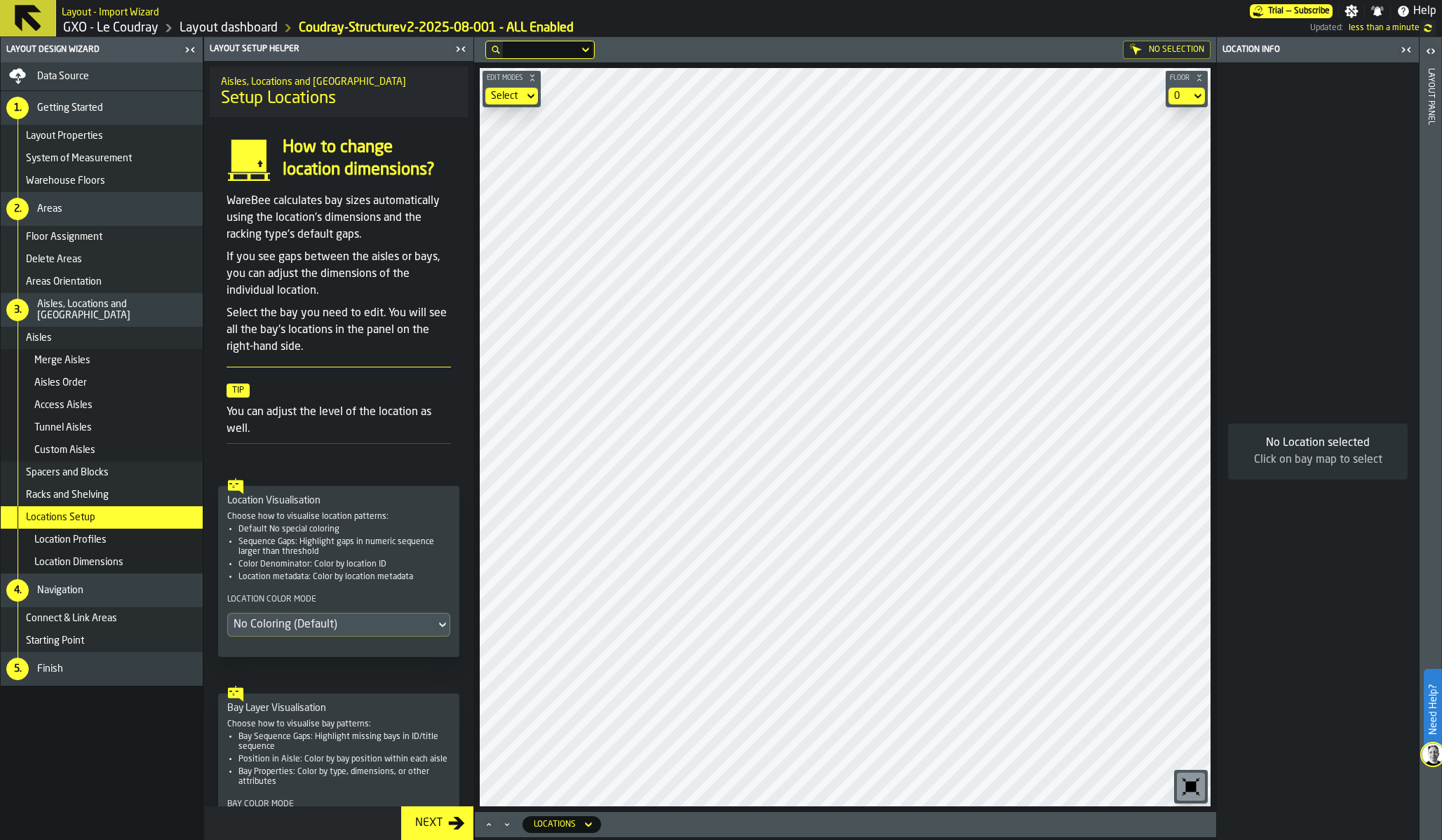
click at [138, 23] on link "GXO - Le Coudray" at bounding box center [110, 28] width 95 height 15
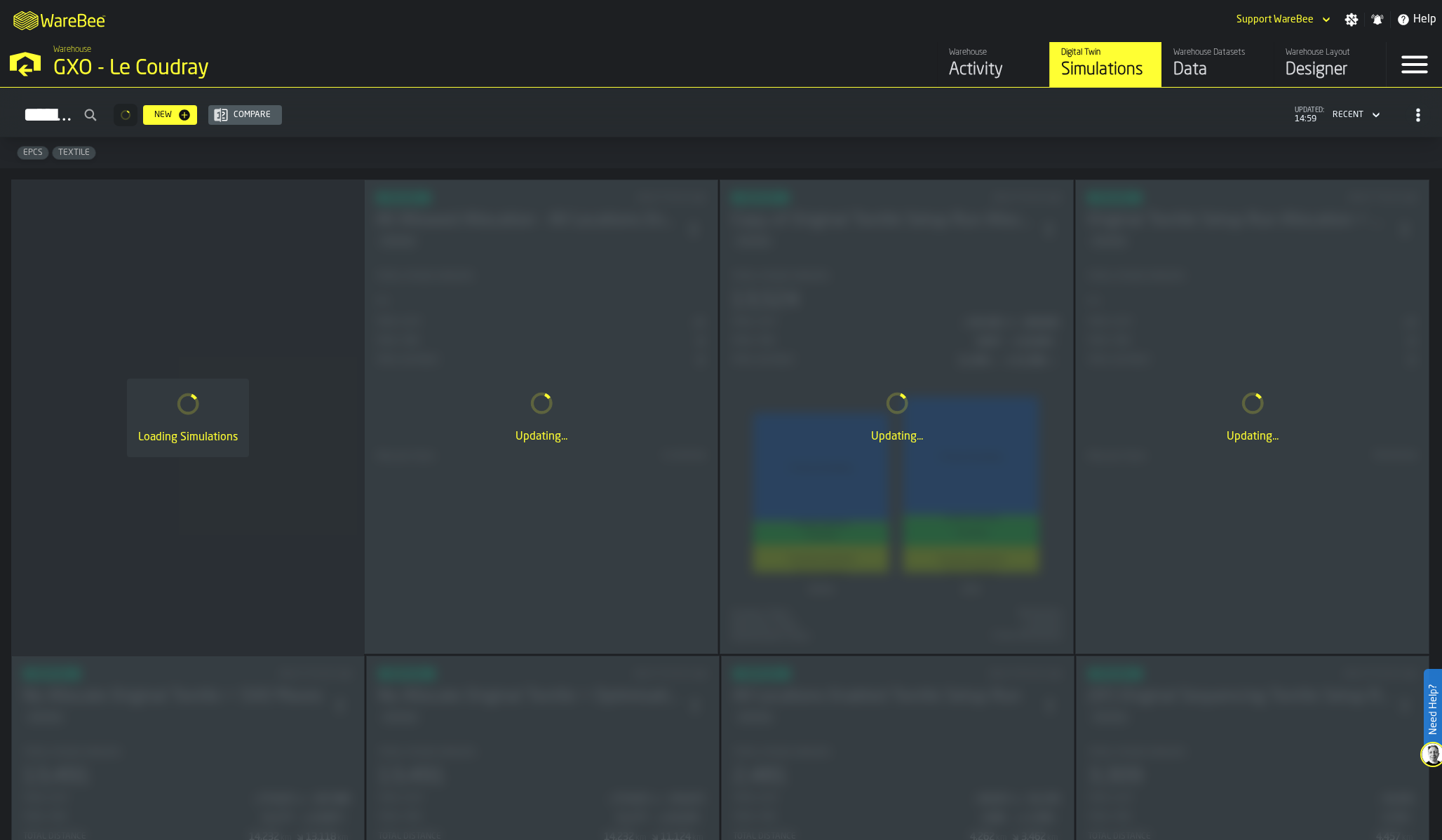
click at [1192, 60] on div "Data" at bounding box center [1218, 70] width 89 height 23
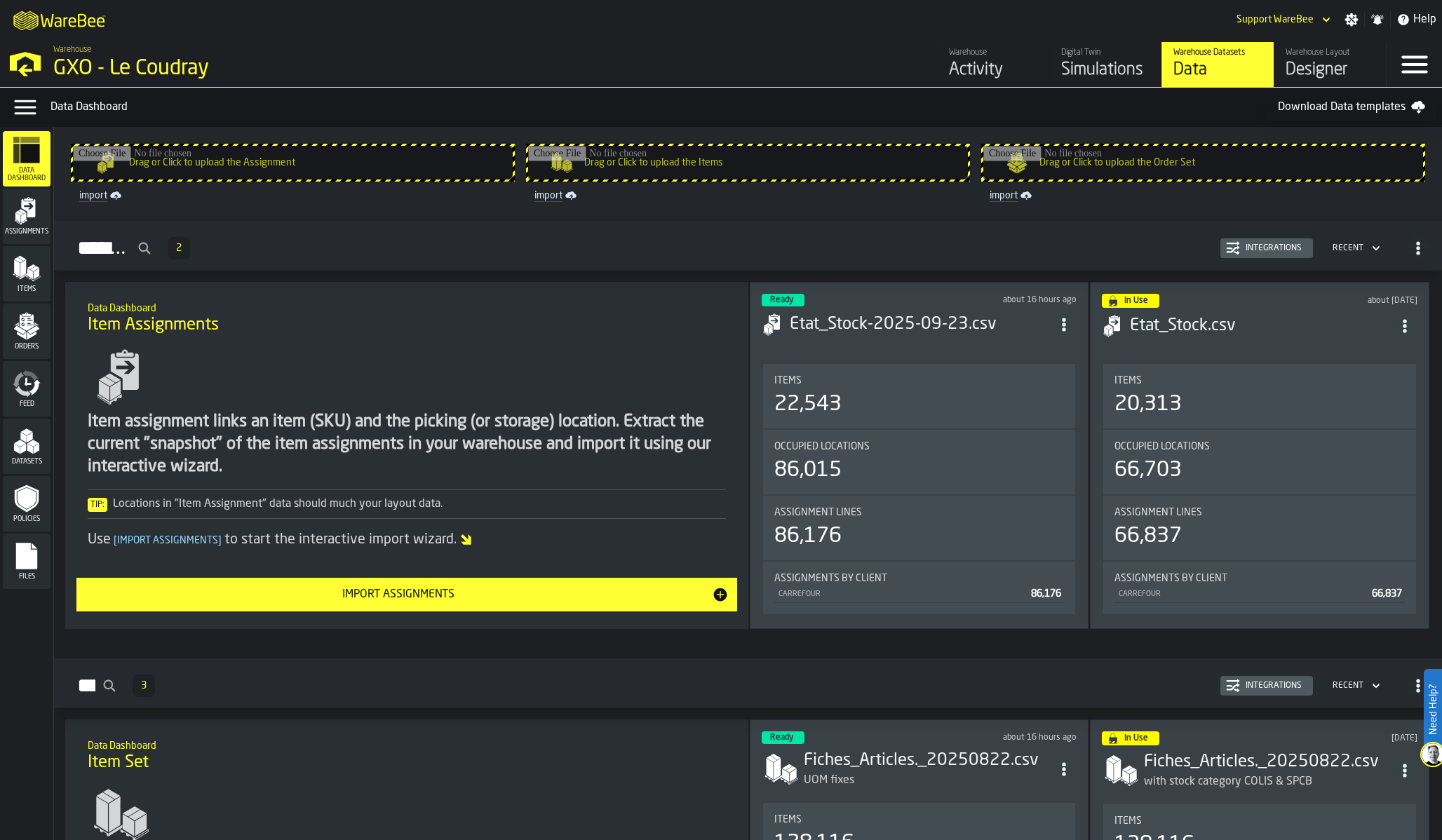
click at [1124, 64] on div "Simulations" at bounding box center [1106, 70] width 89 height 23
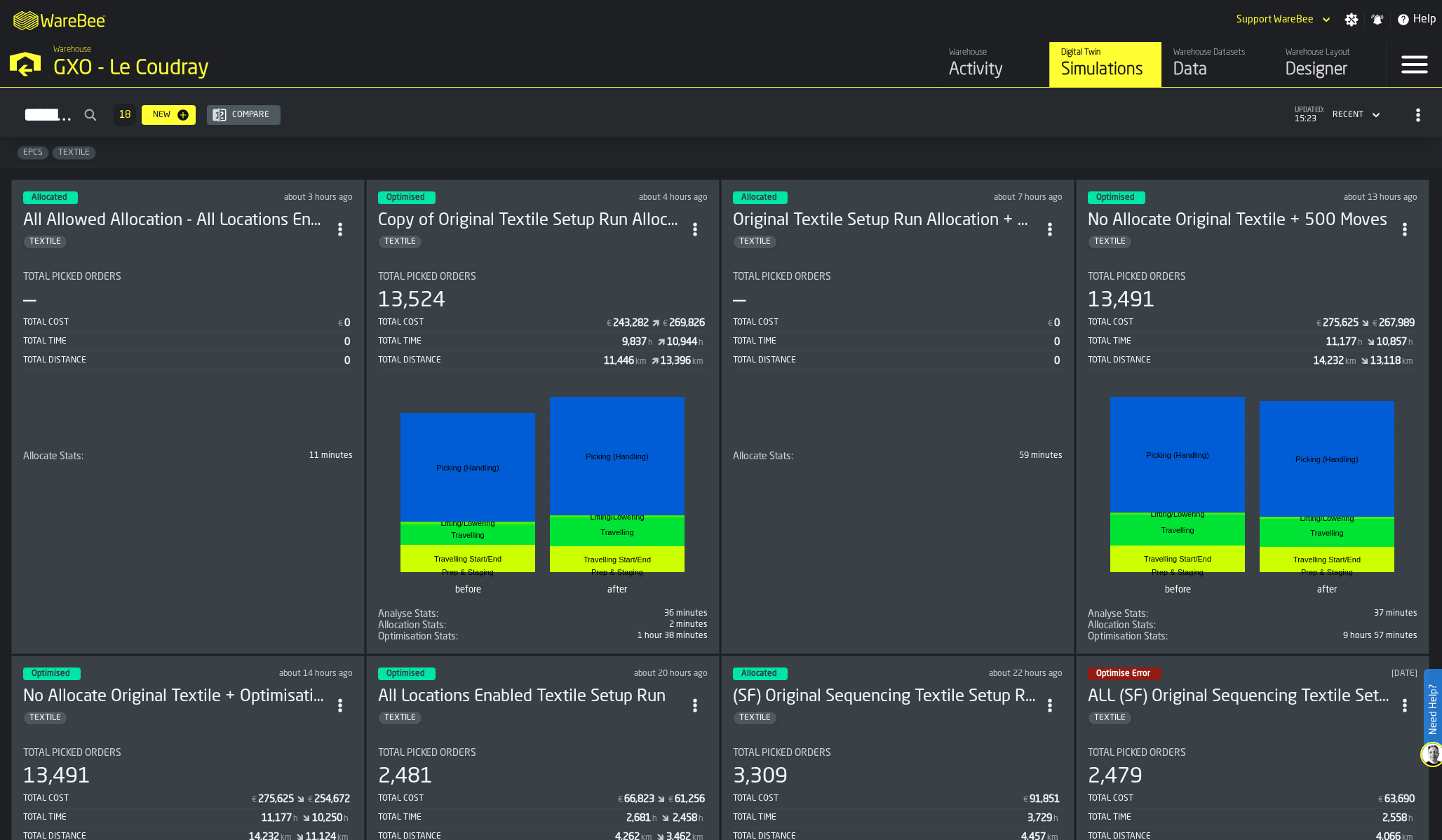
click at [240, 341] on div "Total Time" at bounding box center [183, 341] width 321 height 10
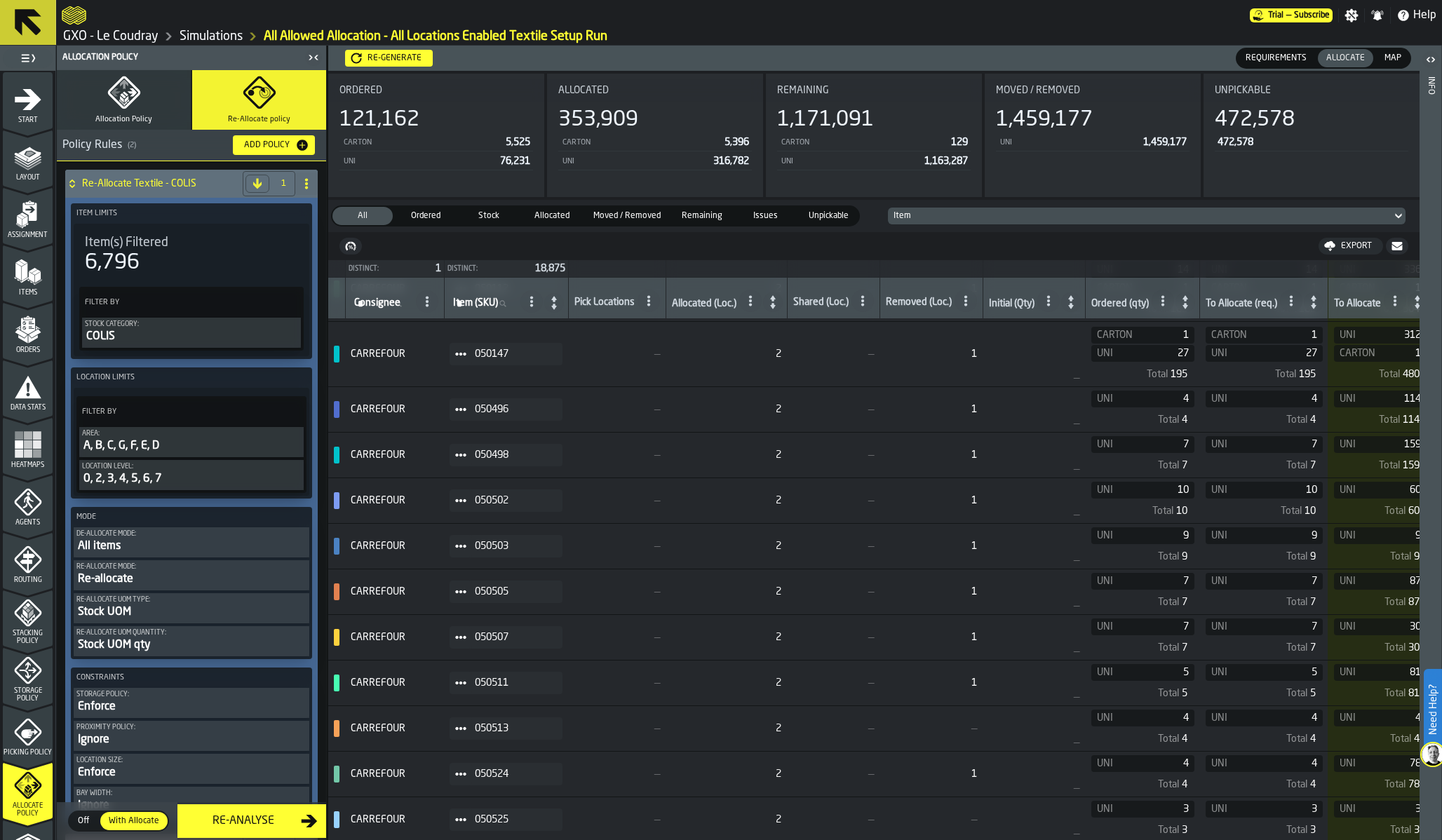
scroll to position [1537, 0]
